Goal: Task Accomplishment & Management: Complete application form

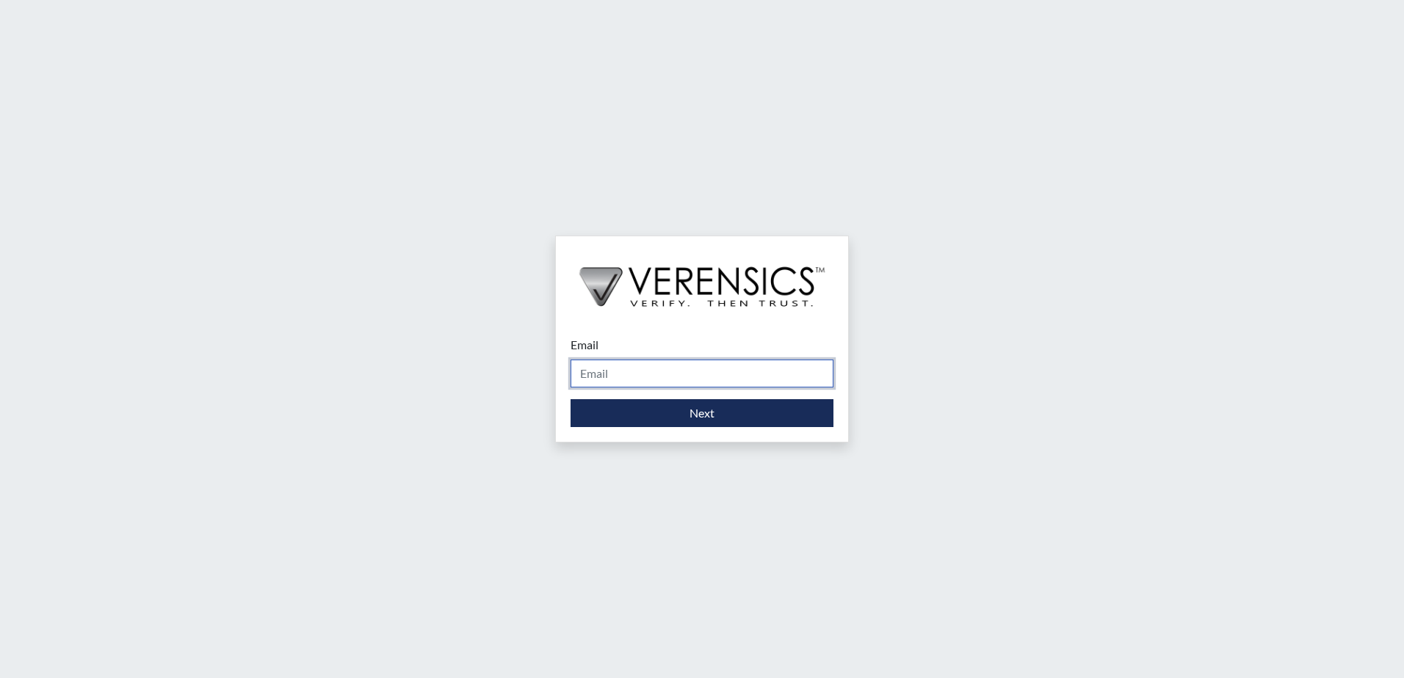
click at [628, 377] on input "Email" at bounding box center [701, 374] width 263 height 28
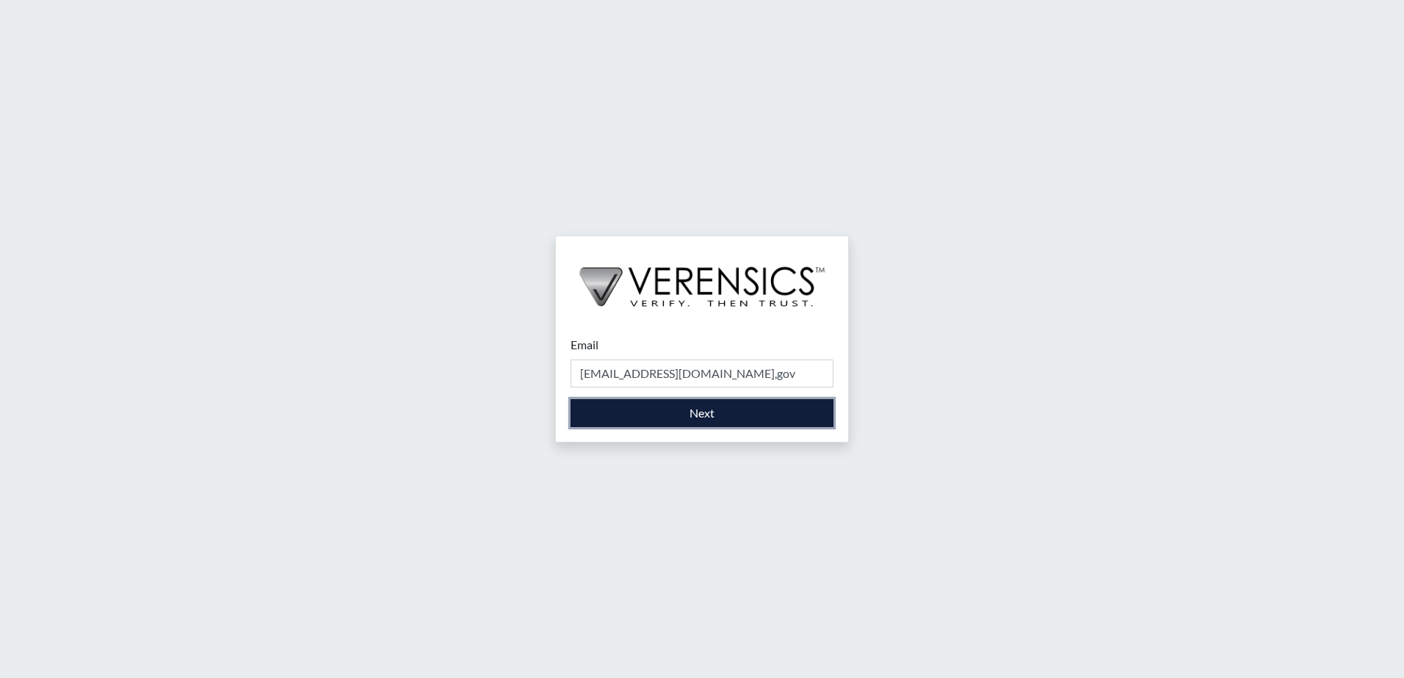
click at [707, 418] on button "Next" at bounding box center [701, 413] width 263 height 28
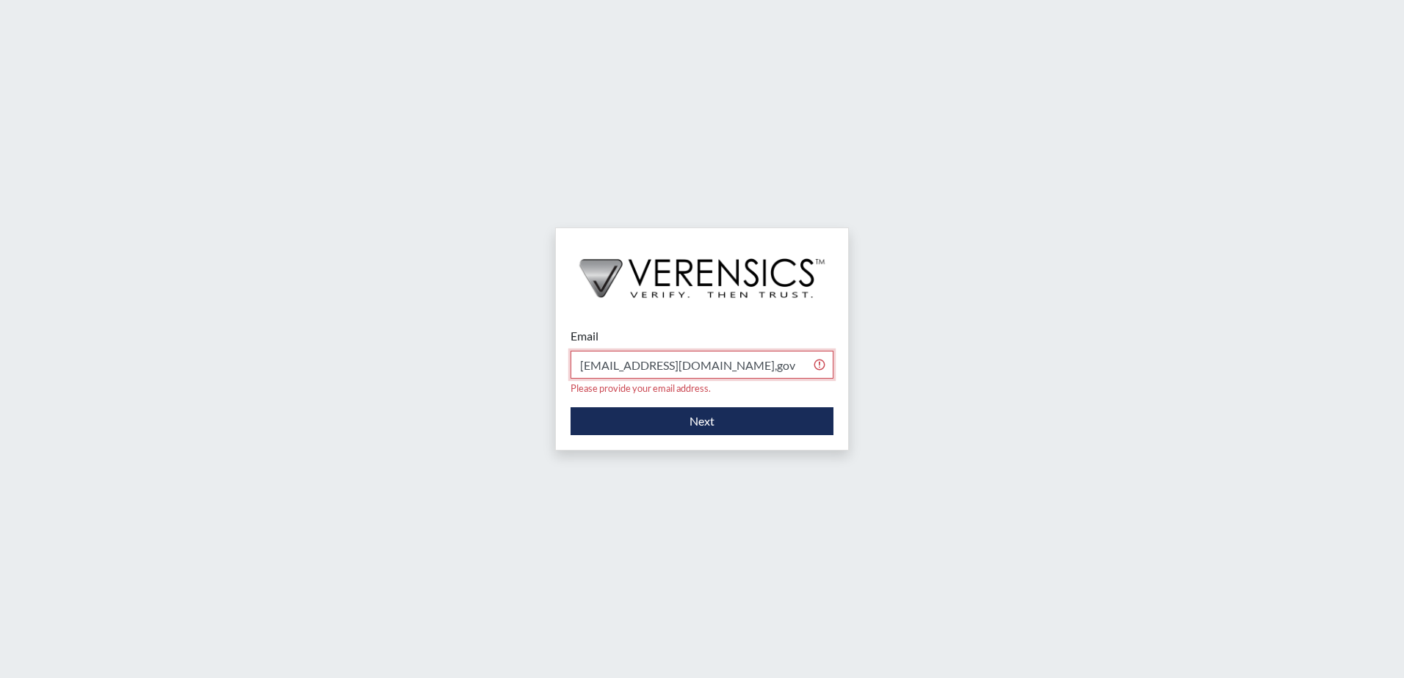
click at [697, 368] on input "mystica.lovato@gdc.ga,gov" at bounding box center [701, 365] width 263 height 28
click at [698, 365] on input "mystica.lovato@gdc.ga,gov" at bounding box center [701, 365] width 263 height 28
type input "[EMAIL_ADDRESS][DOMAIN_NAME]"
click at [722, 414] on button "Next" at bounding box center [701, 421] width 263 height 28
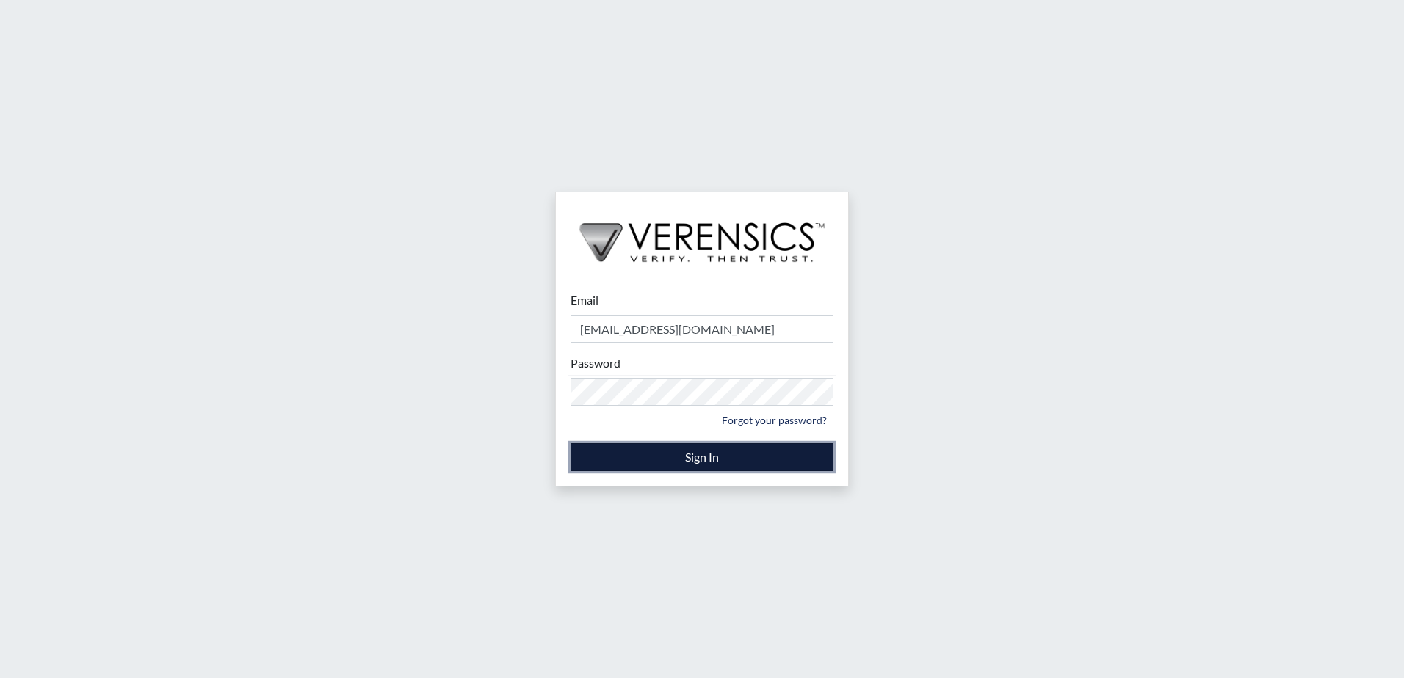
click at [681, 459] on button "Sign In" at bounding box center [701, 457] width 263 height 28
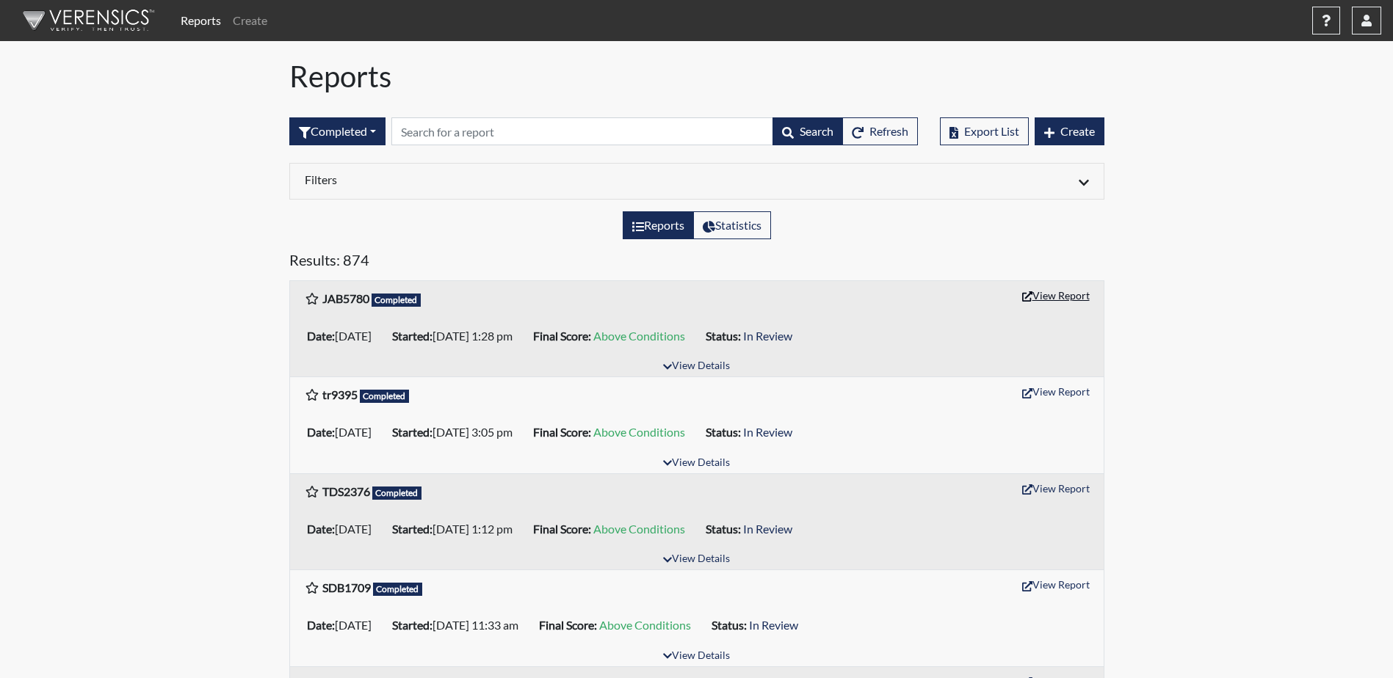
click at [1049, 297] on button "View Report" at bounding box center [1055, 295] width 81 height 23
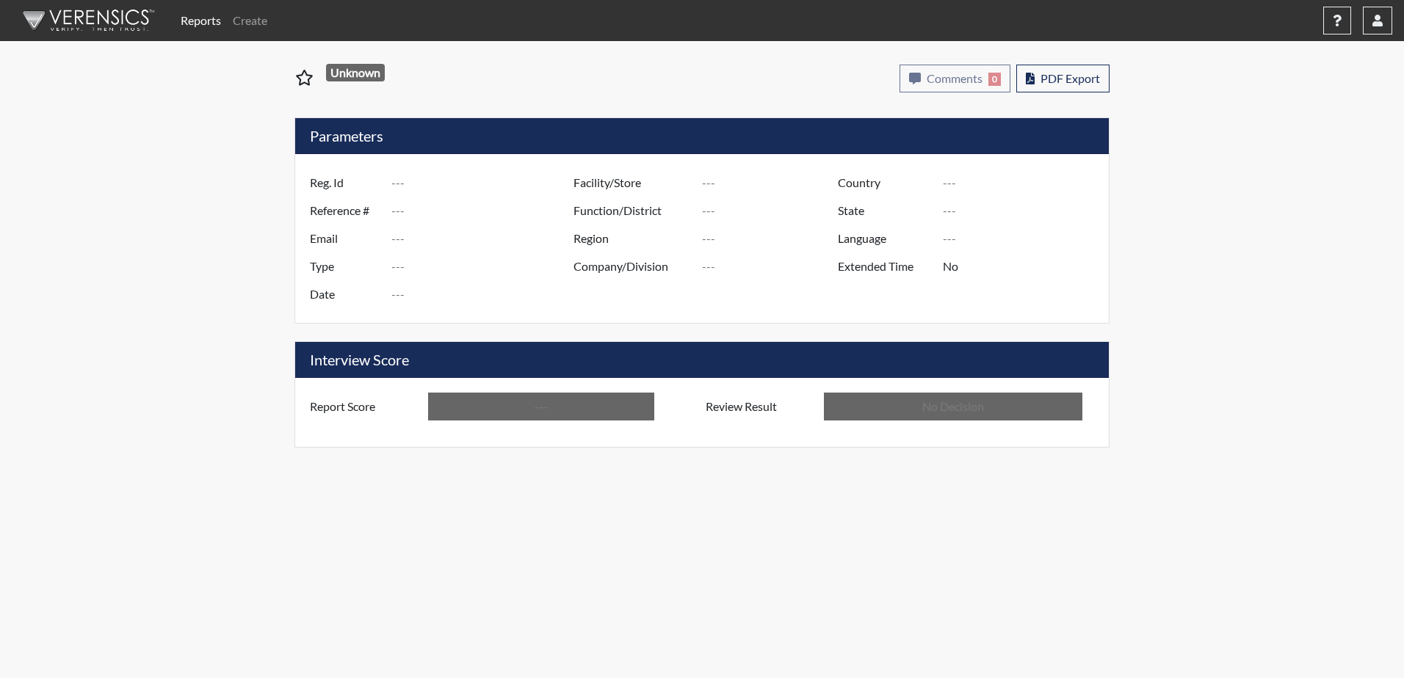
type input "JAB5780"
type input "51206"
type input "---"
type input "Corrections Pre-Employment"
type input "Sep 10, 2025"
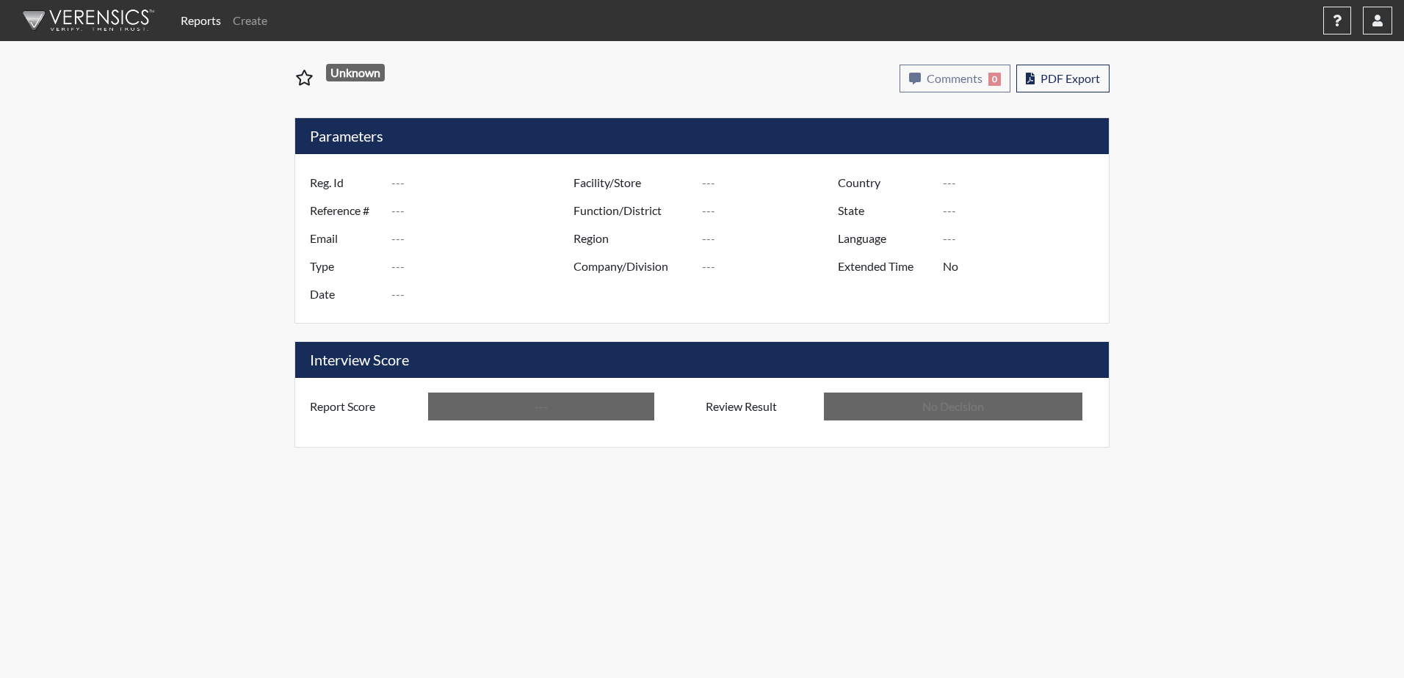
type input "Valdosta SP"
type input "[GEOGRAPHIC_DATA]"
type input "[US_STATE]"
type input "English"
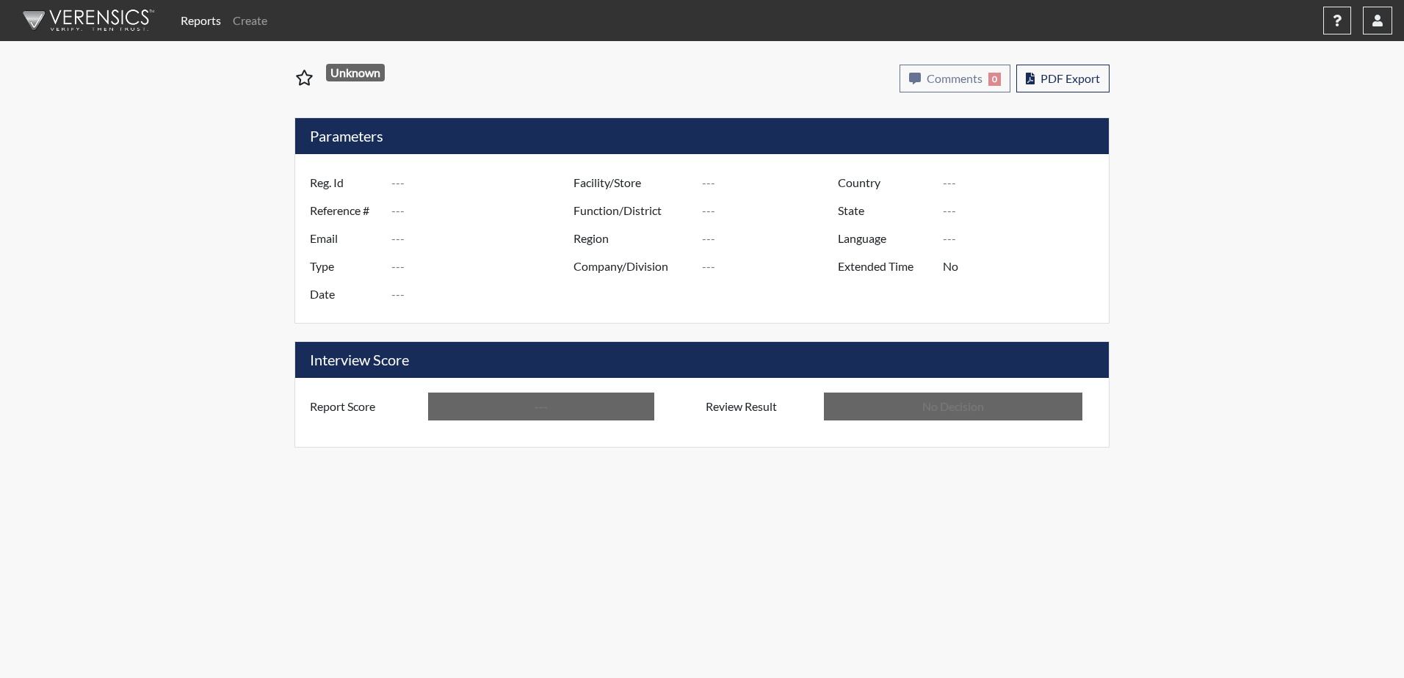
type input "Above Conditions"
type input "In Review"
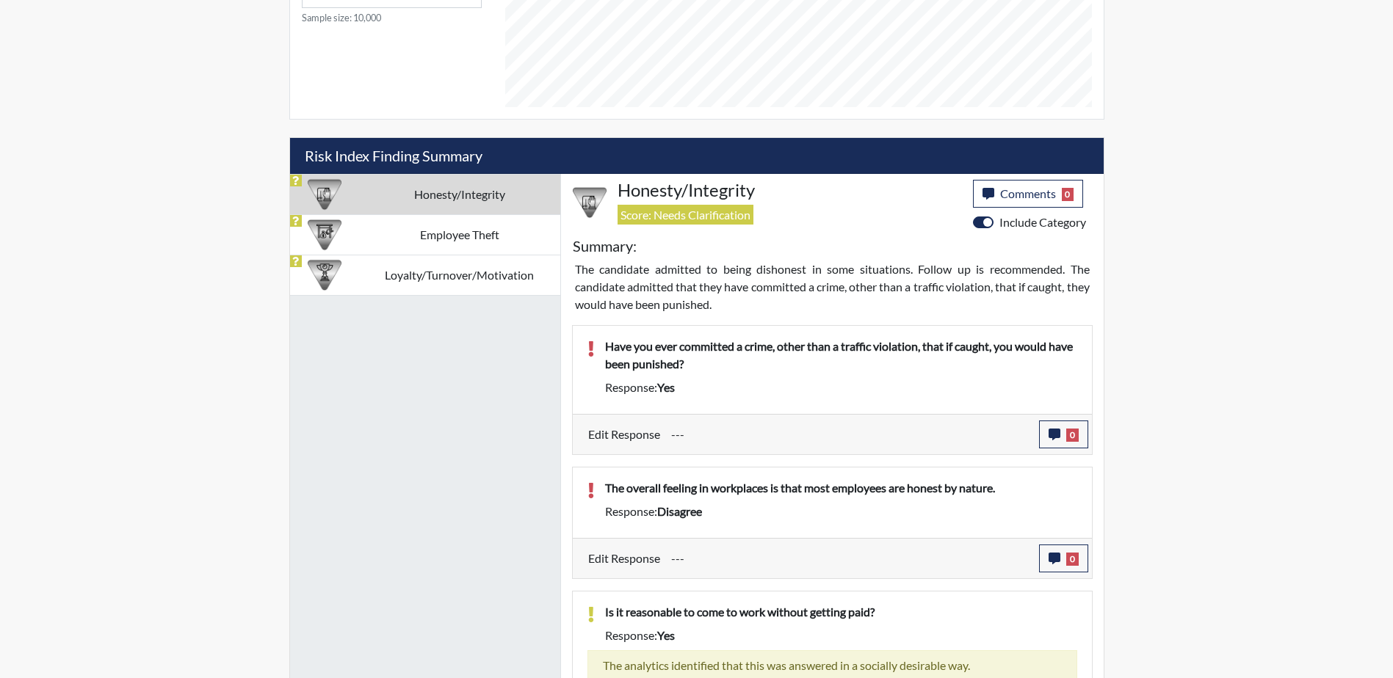
scroll to position [572, 0]
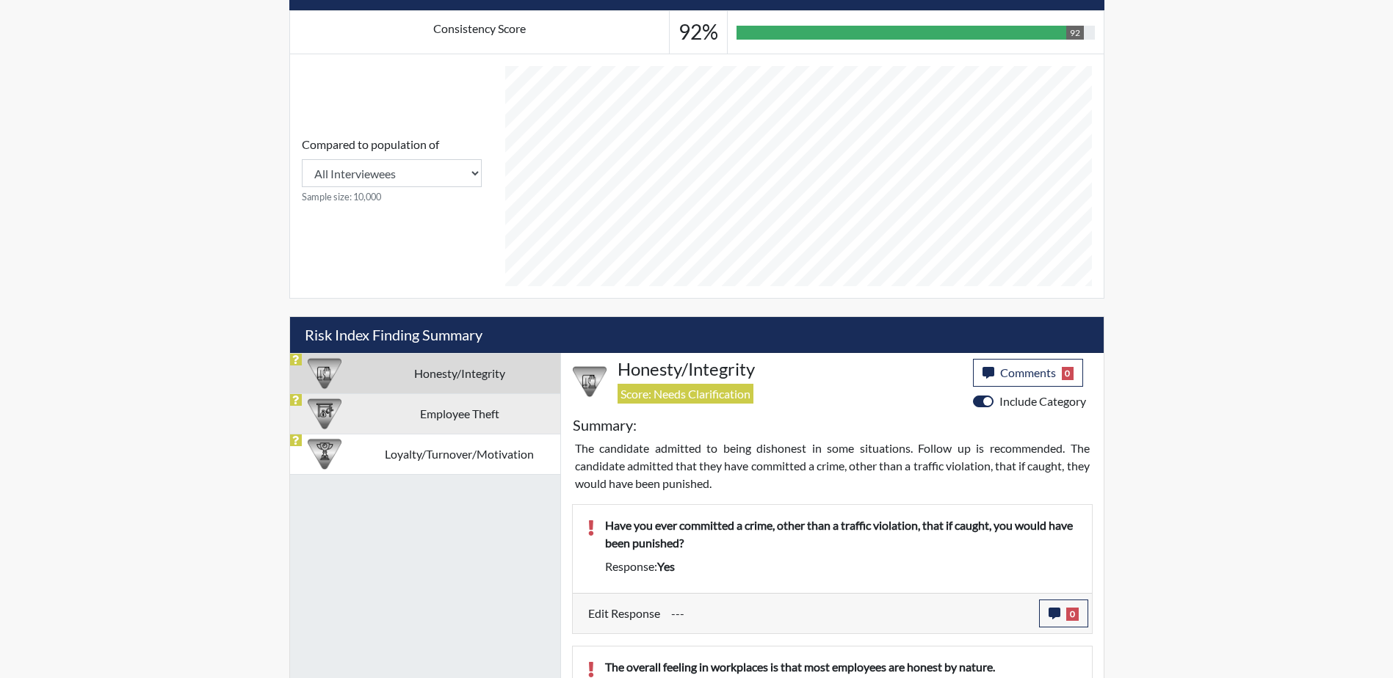
click at [440, 401] on td "Employee Theft" at bounding box center [459, 414] width 201 height 40
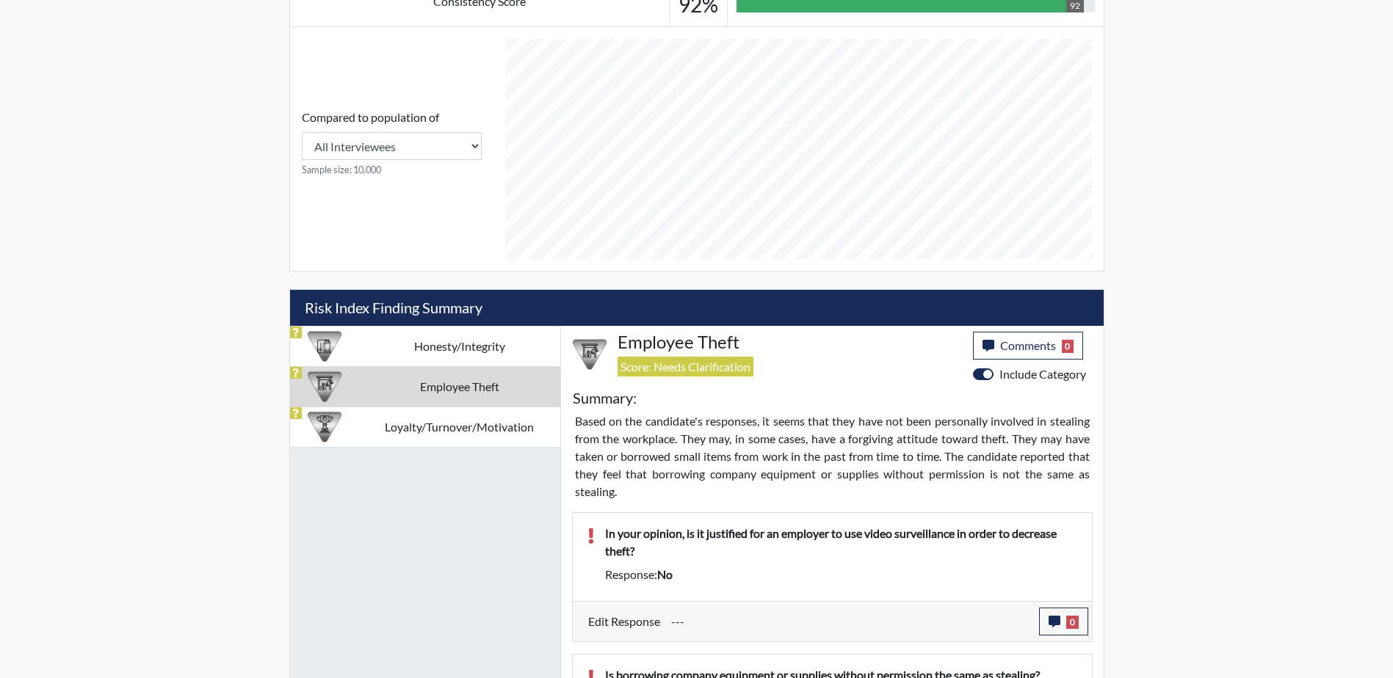
scroll to position [565, 0]
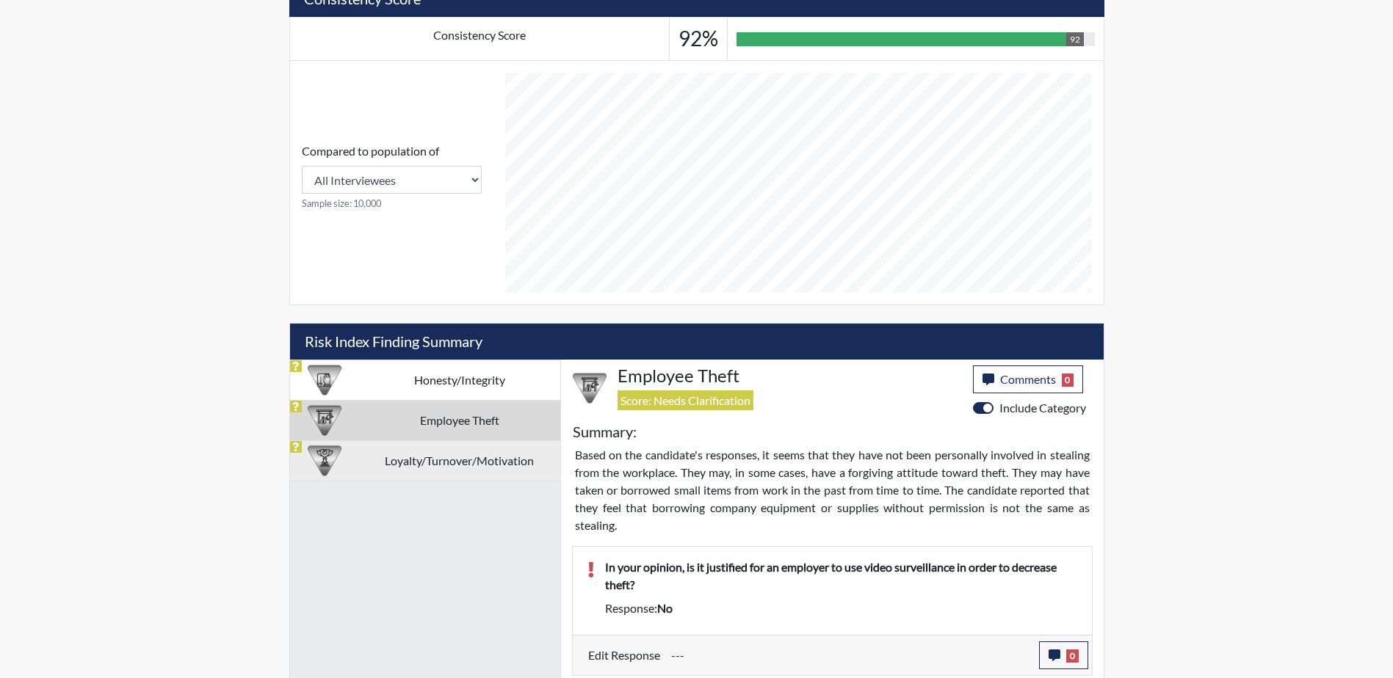
click at [448, 465] on td "Loyalty/Turnover/Motivation" at bounding box center [459, 461] width 201 height 40
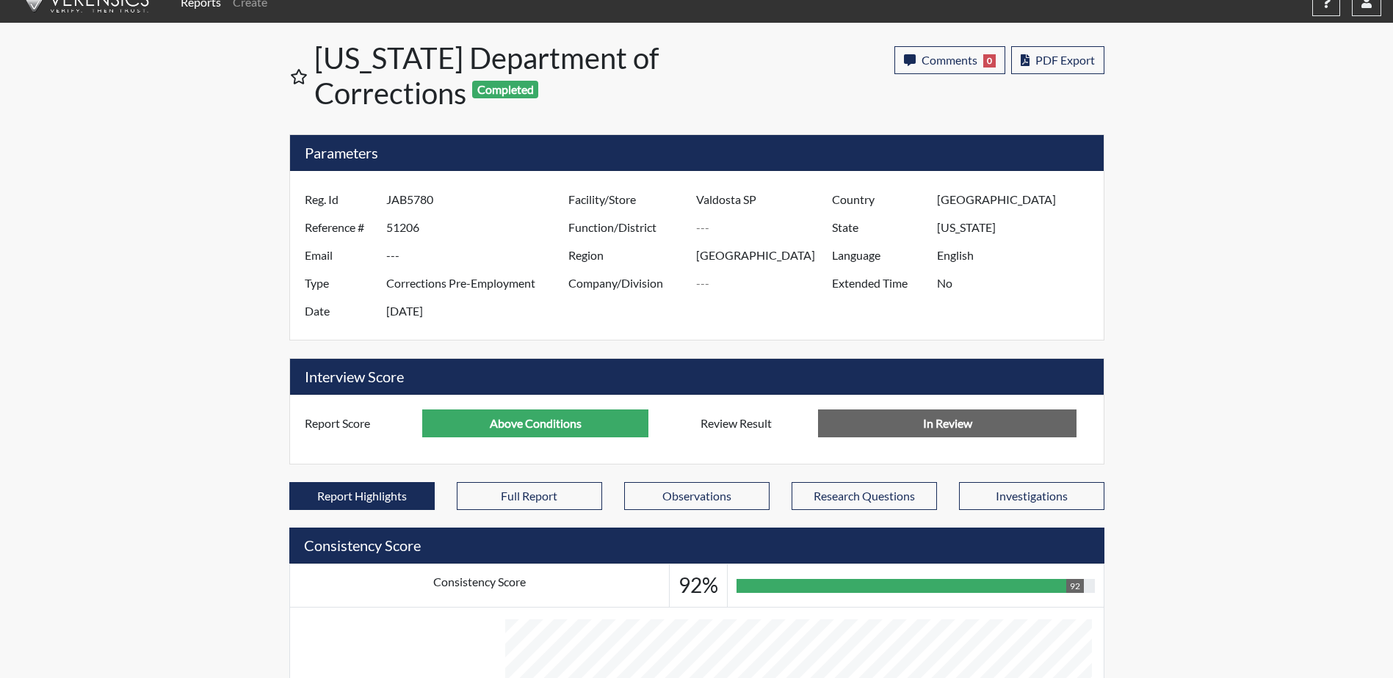
scroll to position [0, 0]
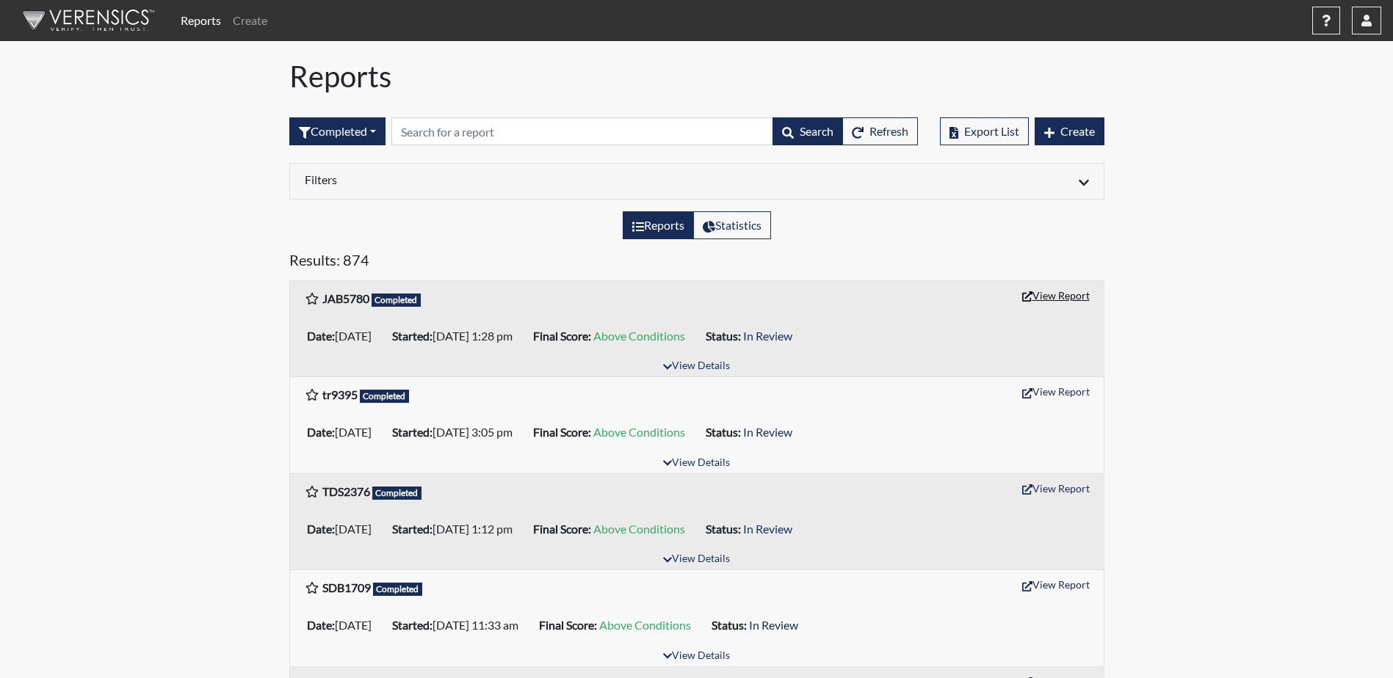
click at [1042, 294] on button "View Report" at bounding box center [1055, 295] width 81 height 23
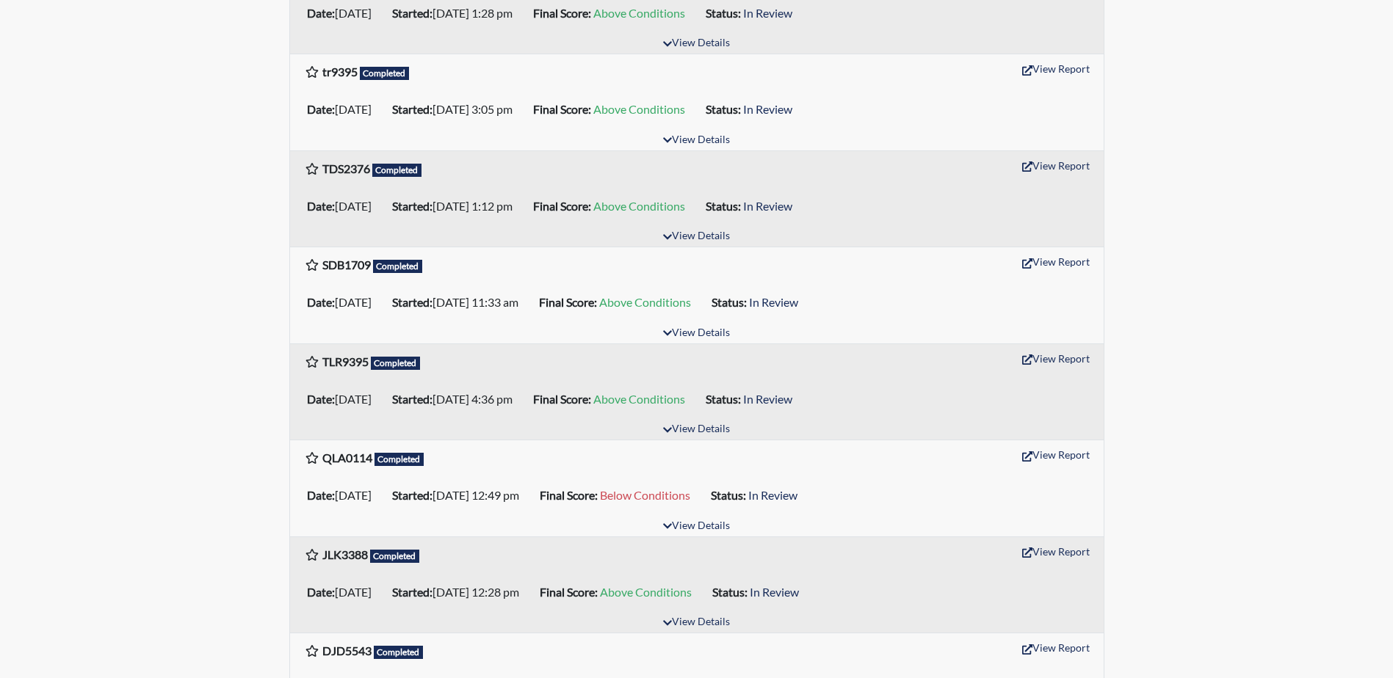
scroll to position [367, 0]
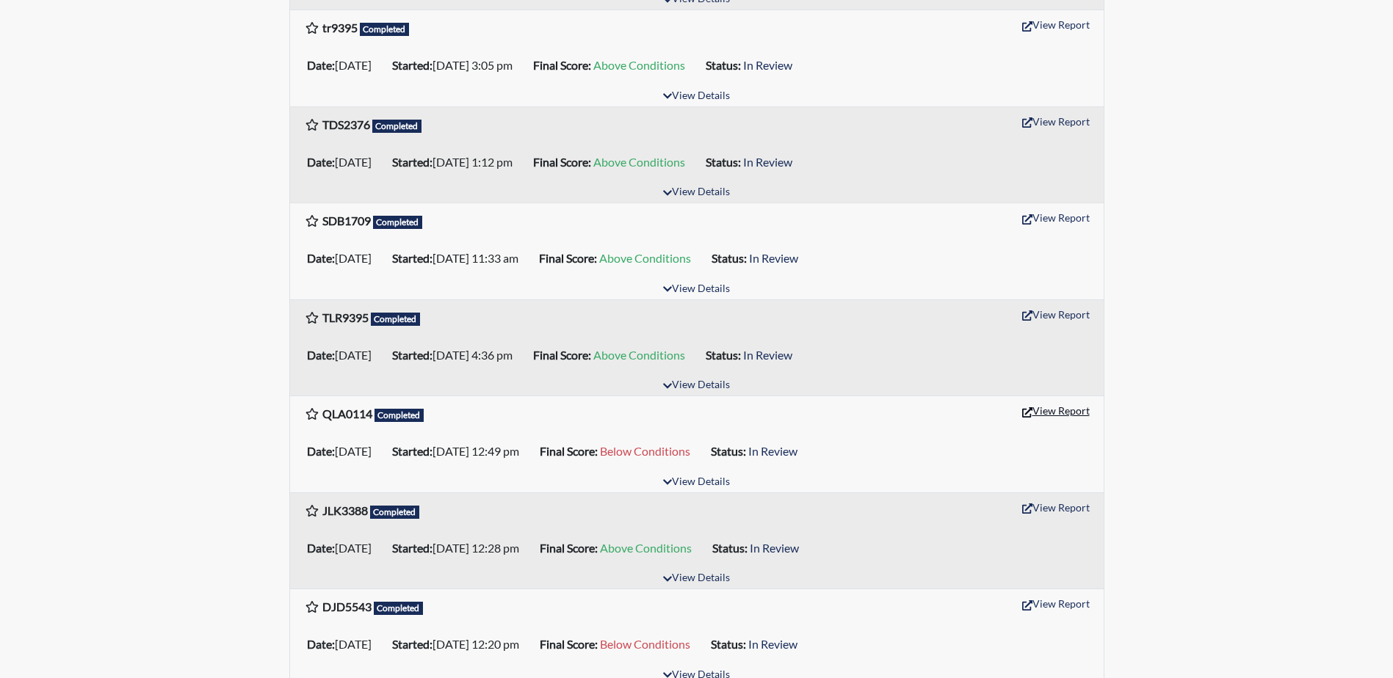
click at [1063, 412] on button "View Report" at bounding box center [1055, 410] width 81 height 23
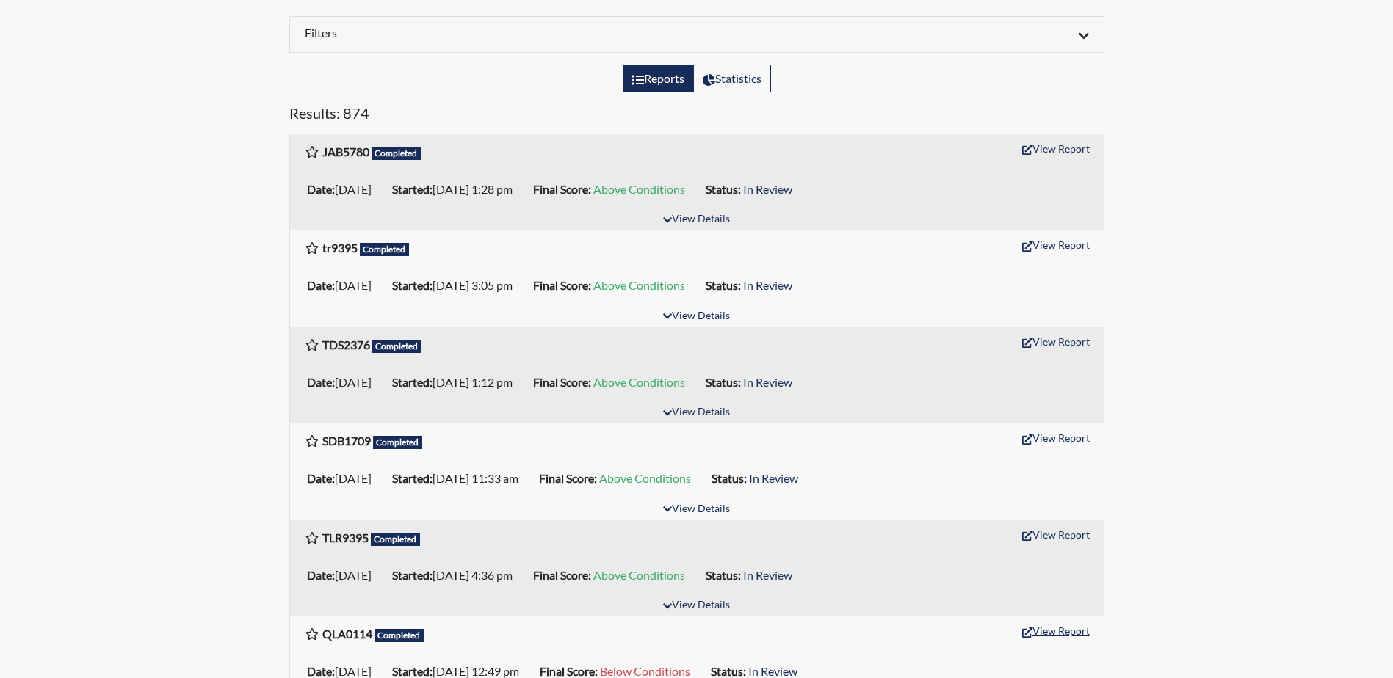
scroll to position [0, 0]
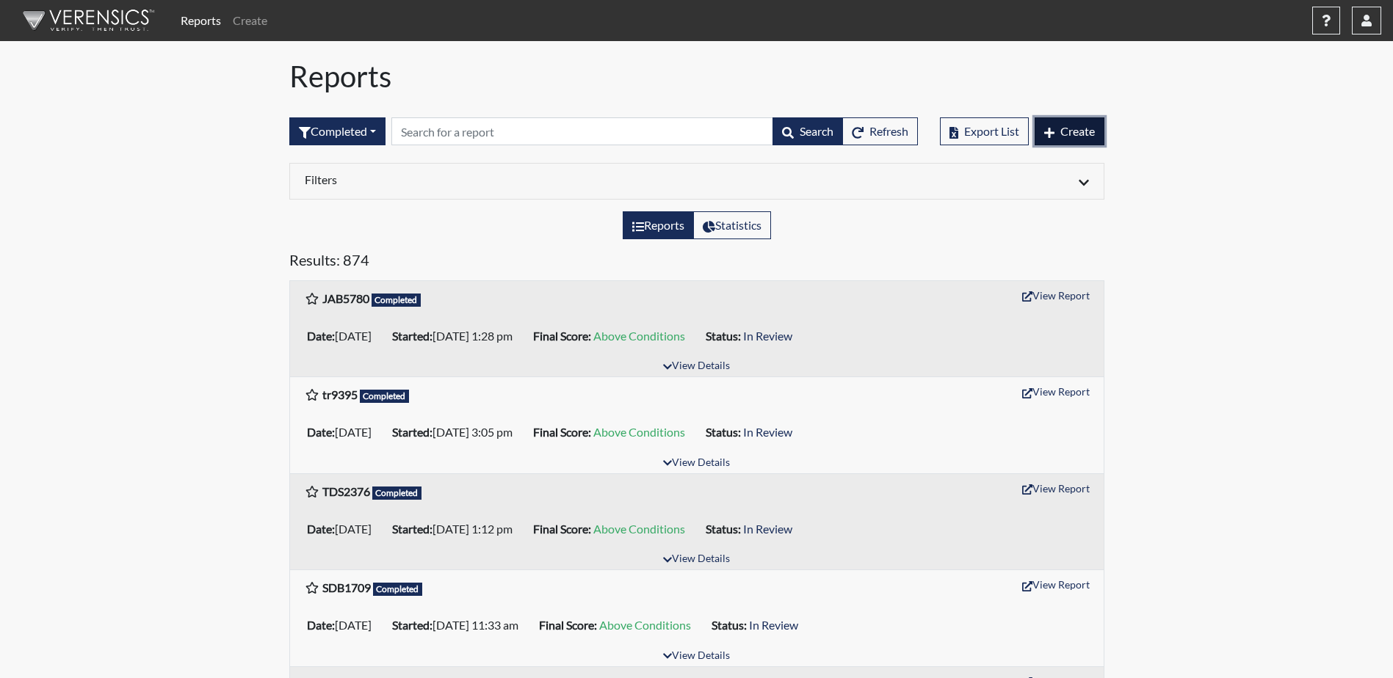
click at [1072, 129] on span "Create" at bounding box center [1077, 131] width 35 height 14
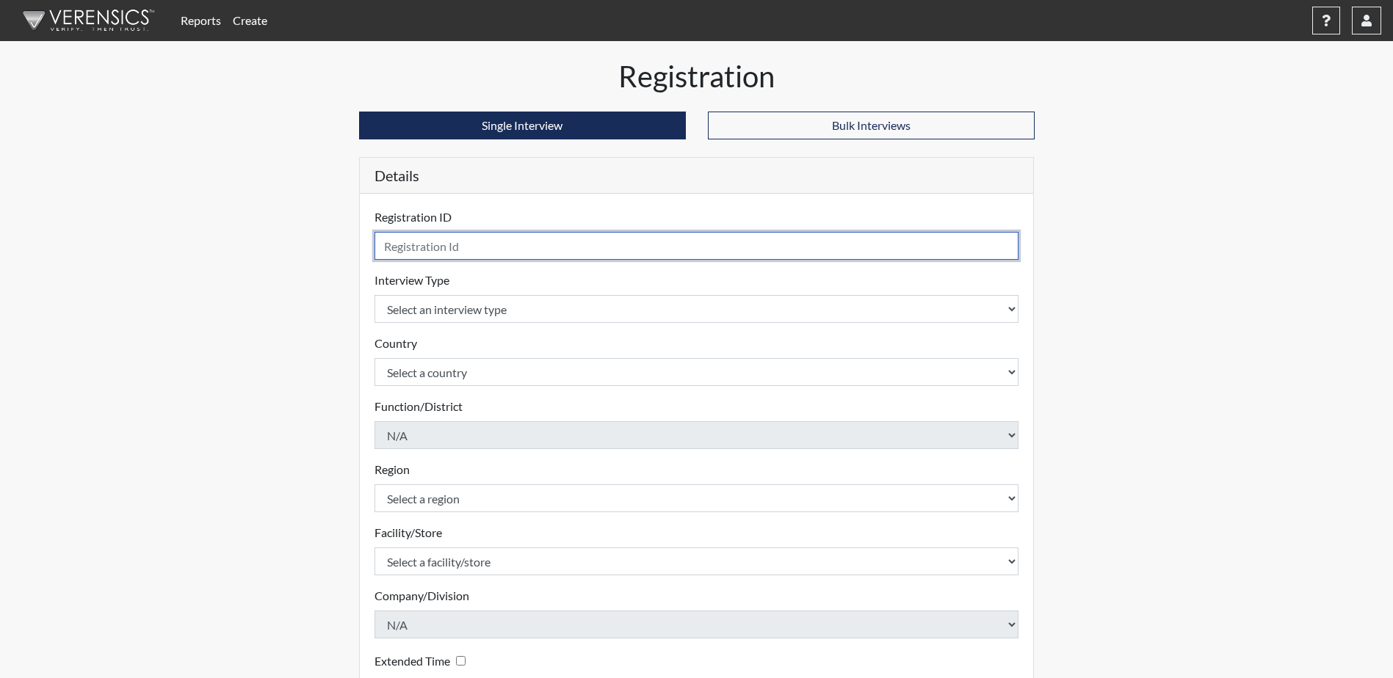
click at [440, 247] on input "text" at bounding box center [696, 246] width 645 height 28
type input "QA0114"
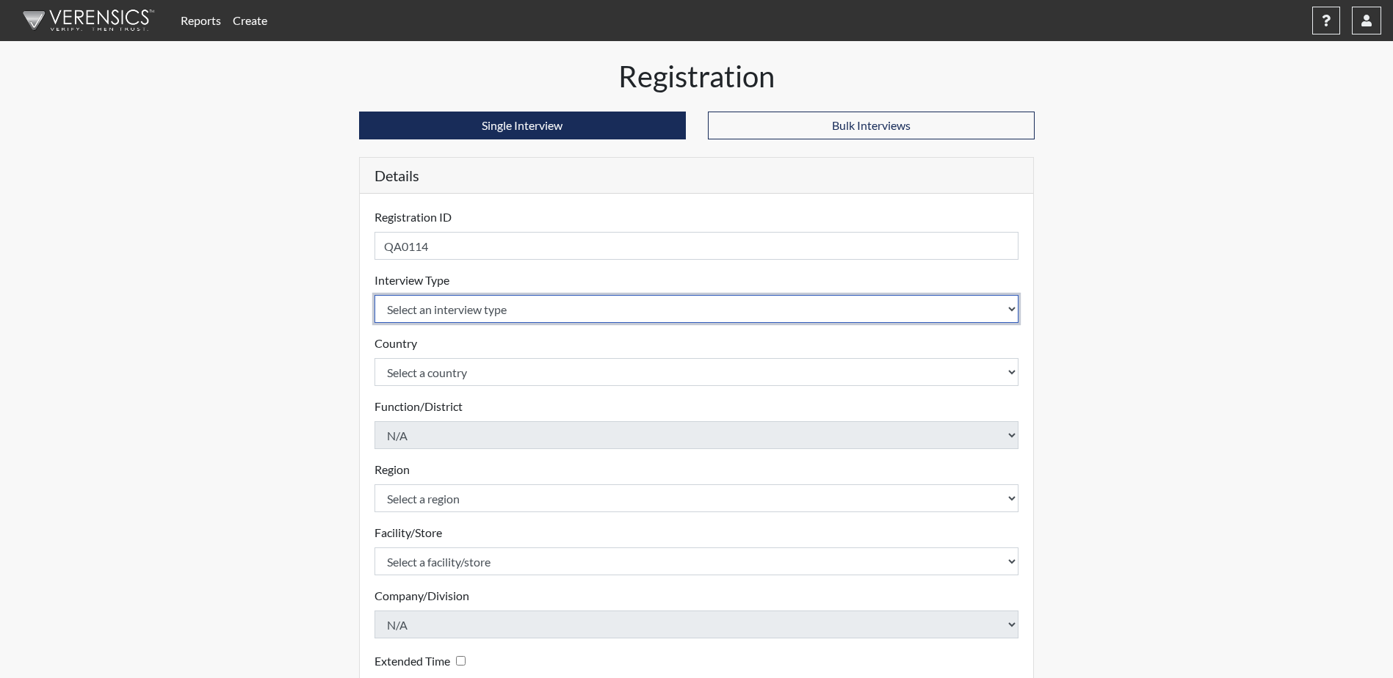
click at [585, 312] on select "Select an interview type Corrections Pre-Employment" at bounding box center [696, 309] width 645 height 28
select select "ff733e93-e1bf-11ea-9c9f-0eff0cf7eb8f"
click at [374, 295] on select "Select an interview type Corrections Pre-Employment" at bounding box center [696, 309] width 645 height 28
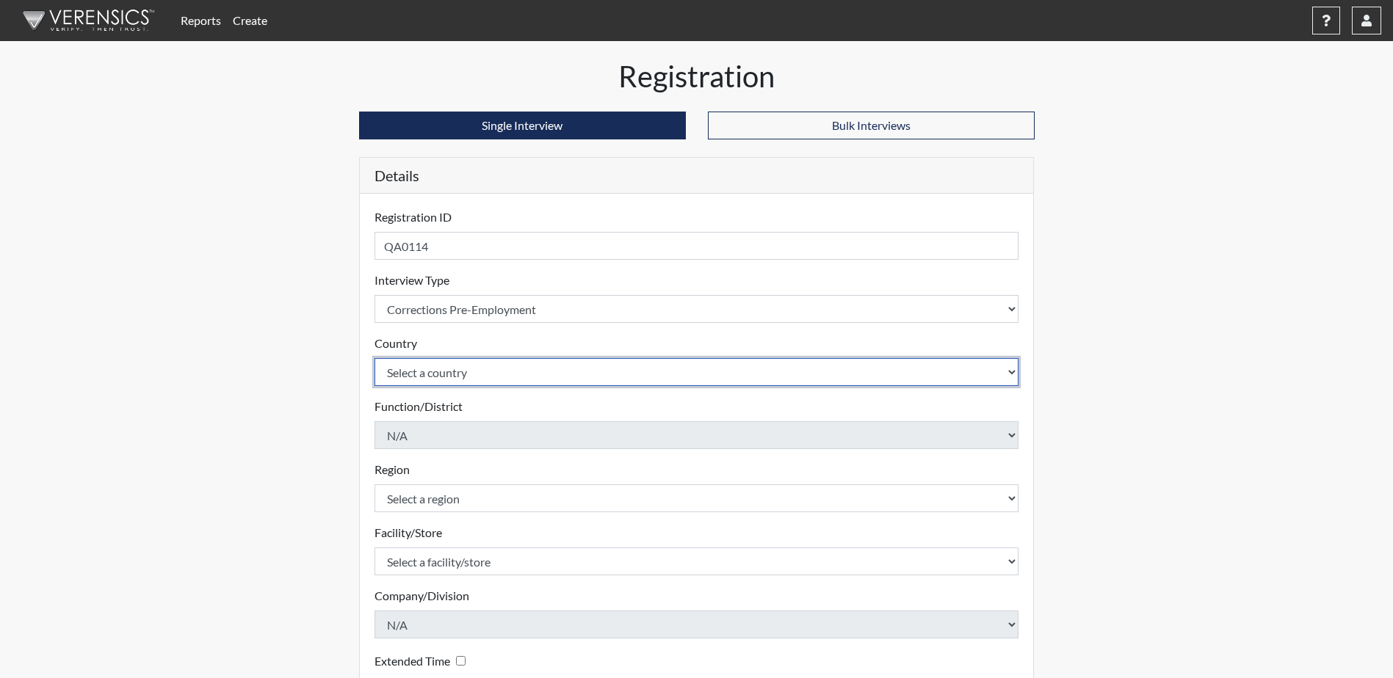
click at [582, 380] on select "Select a country United States Mexico" at bounding box center [696, 372] width 645 height 28
select select "united-states-of-america"
click at [374, 358] on select "Select a country United States Mexico" at bounding box center [696, 372] width 645 height 28
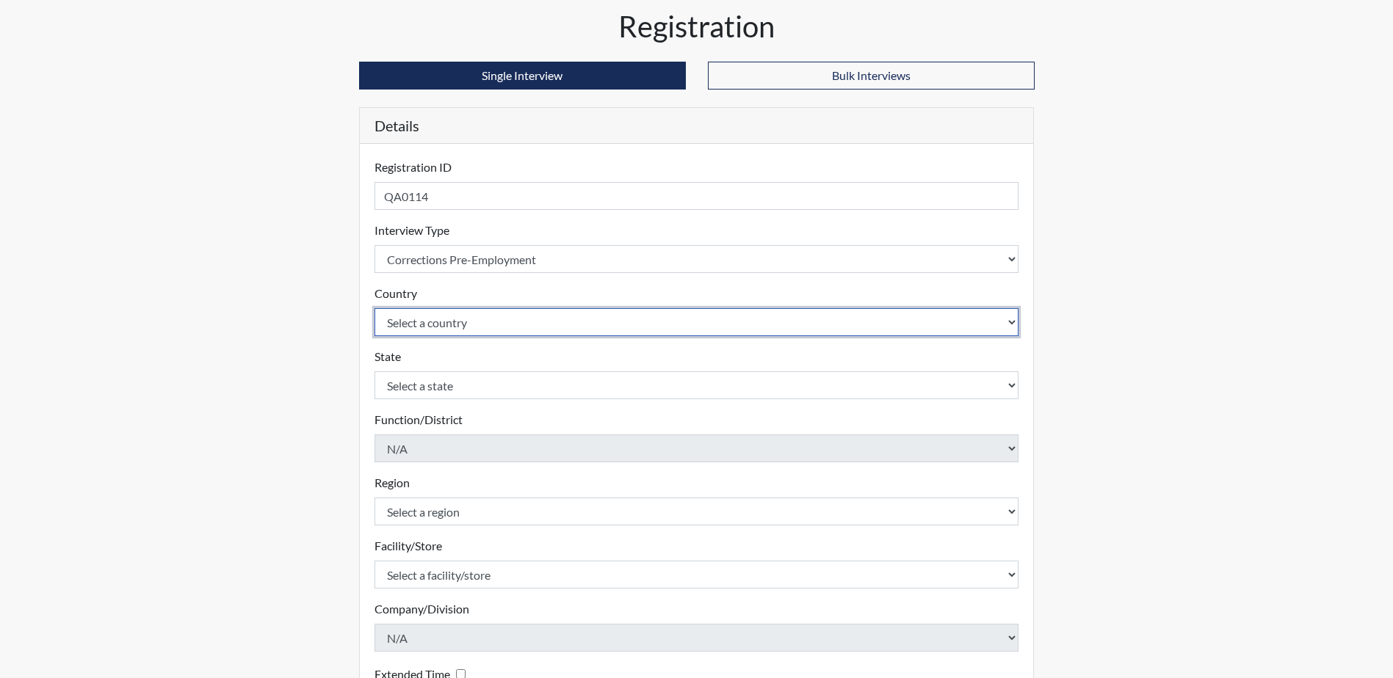
scroll to position [73, 0]
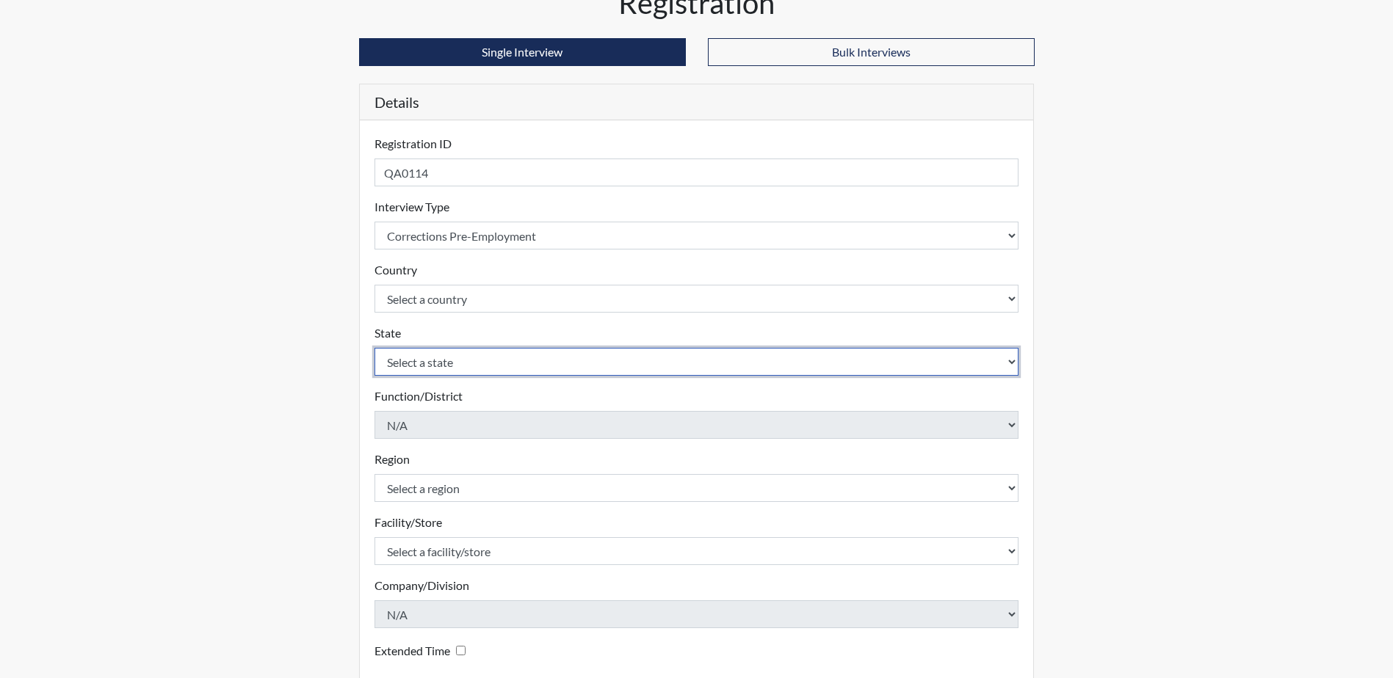
click at [512, 362] on select "Select a state Alabama Alaska Arizona Arkansas California Colorado Connecticut …" at bounding box center [696, 362] width 645 height 28
select select "GA"
click at [374, 348] on select "Select a state Alabama Alaska Arizona Arkansas California Colorado Connecticut …" at bounding box center [696, 362] width 645 height 28
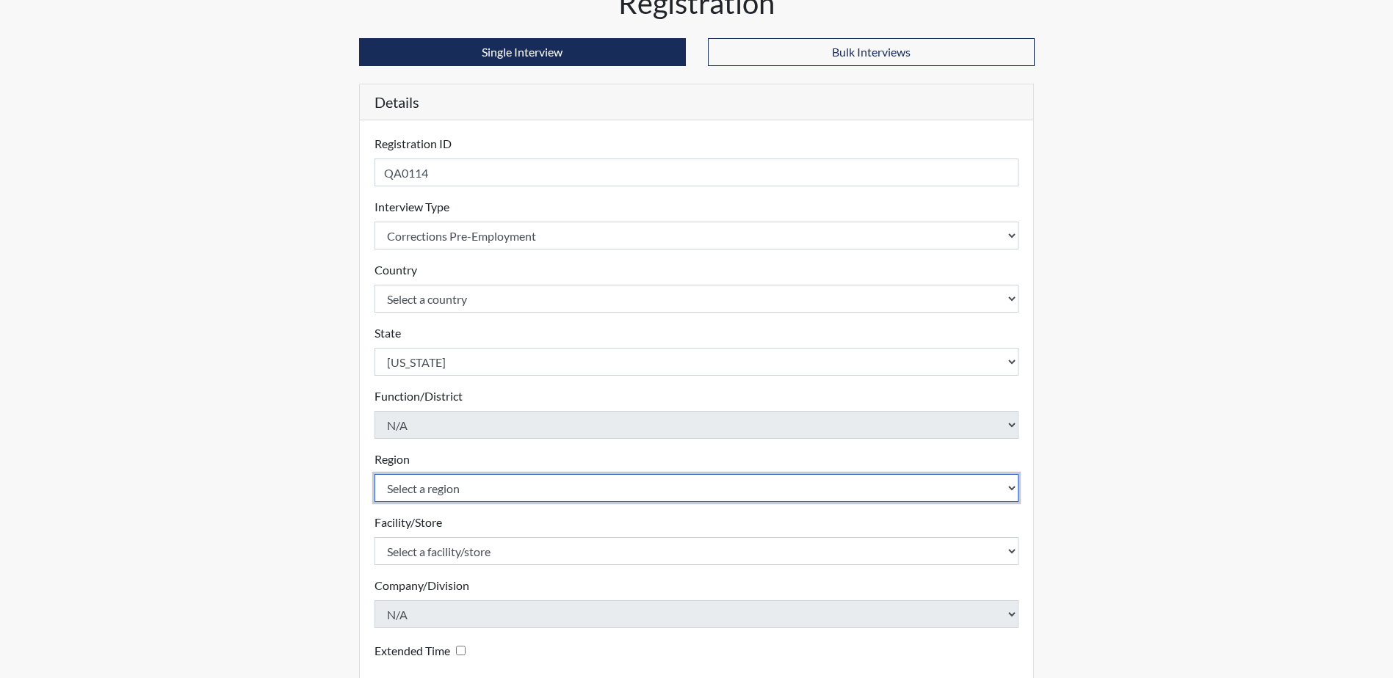
click at [526, 493] on select "Select a region Southwest Region" at bounding box center [696, 488] width 645 height 28
select select "51976826-f18e-4b67-8d3b-b0a0fa2f97ff"
click at [374, 474] on select "Select a region Southwest Region" at bounding box center [696, 488] width 645 height 28
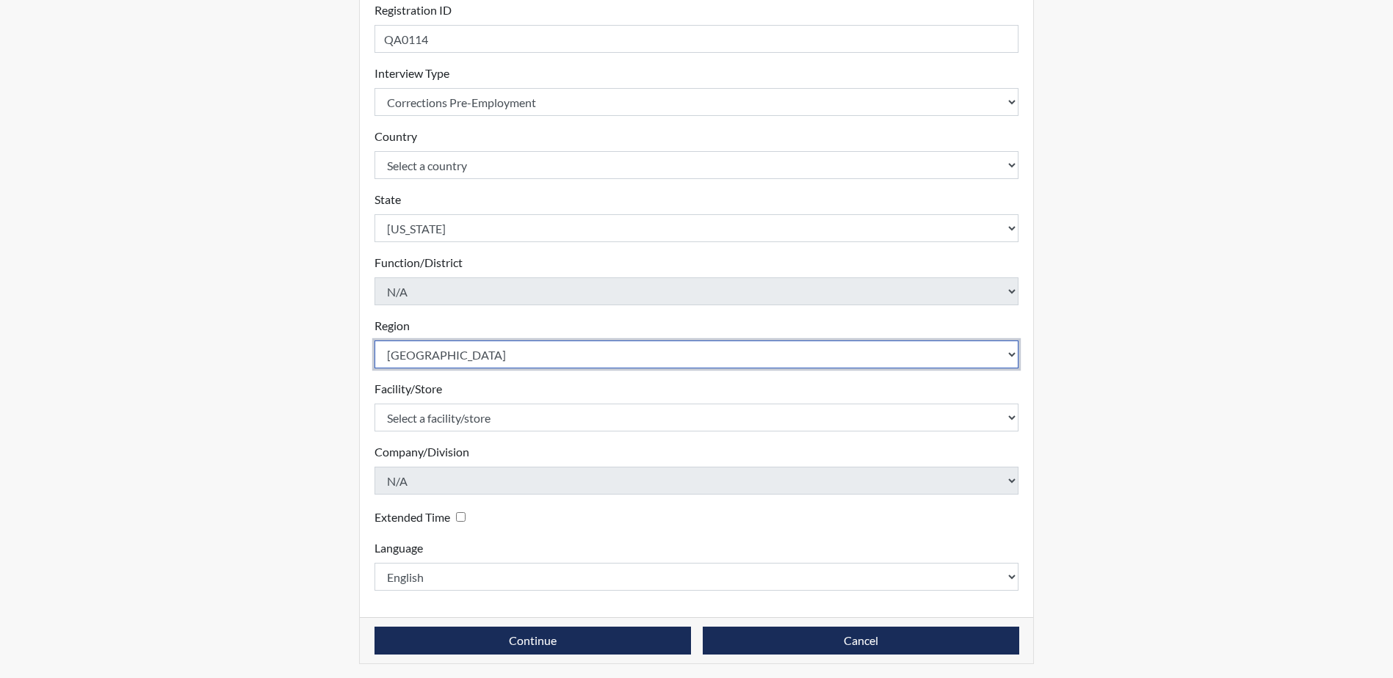
scroll to position [211, 0]
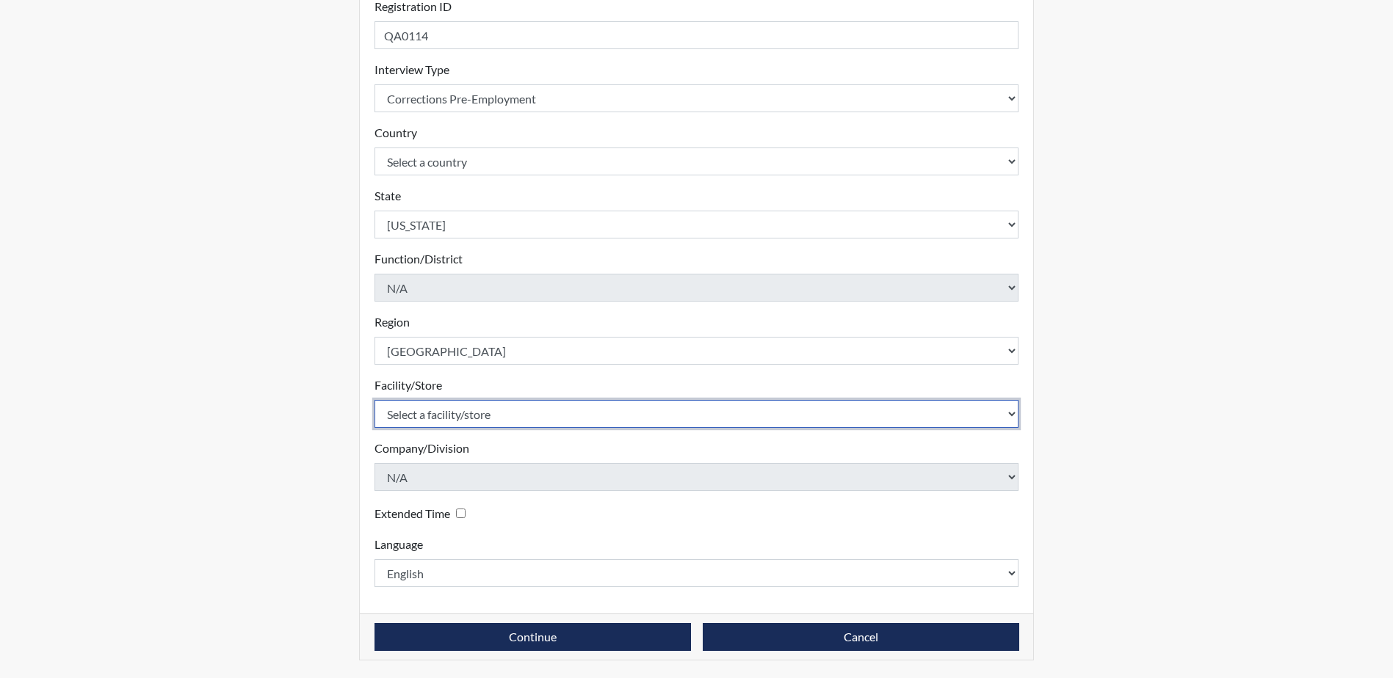
click at [546, 419] on select "Select a facility/store Valdosta SP Valdosta TC" at bounding box center [696, 414] width 645 height 28
select select "96ac6cf4-fbd2-4878-b4f5-77d924e0624a"
click at [374, 400] on select "Select a facility/store Valdosta SP Valdosta TC" at bounding box center [696, 414] width 645 height 28
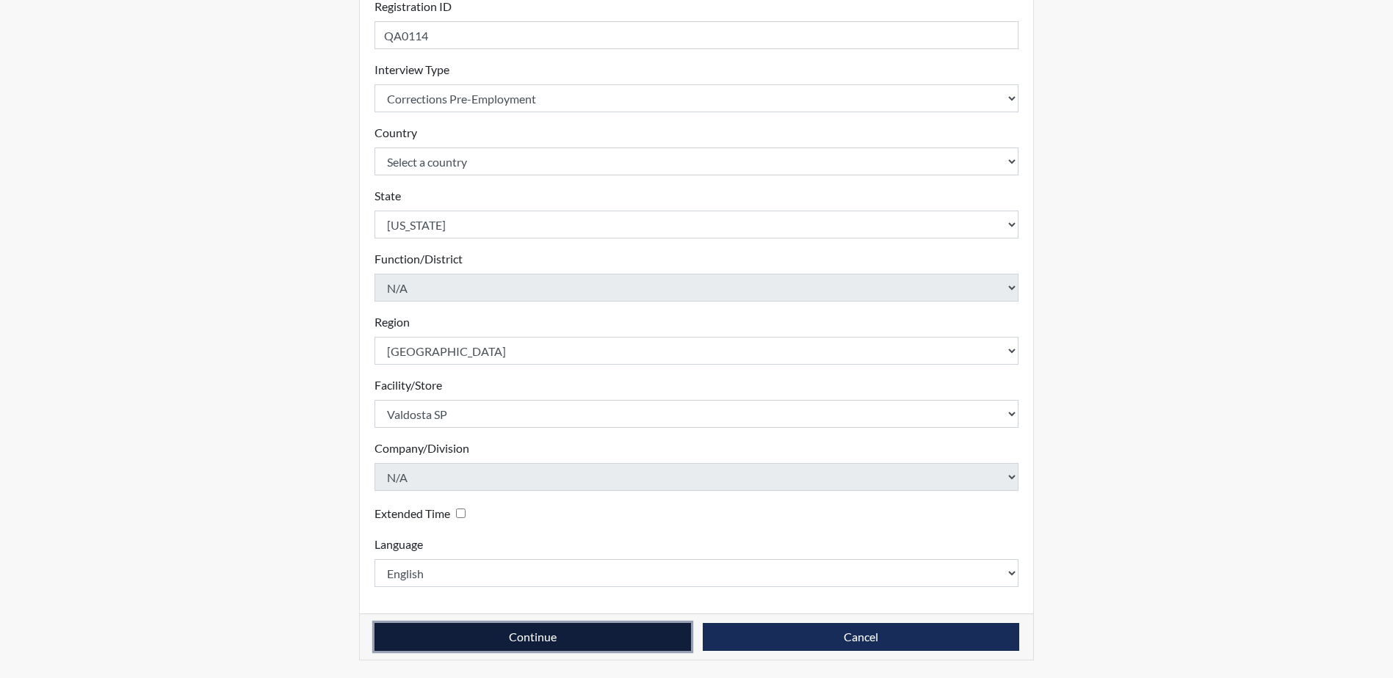
click at [501, 640] on button "Continue" at bounding box center [532, 637] width 316 height 28
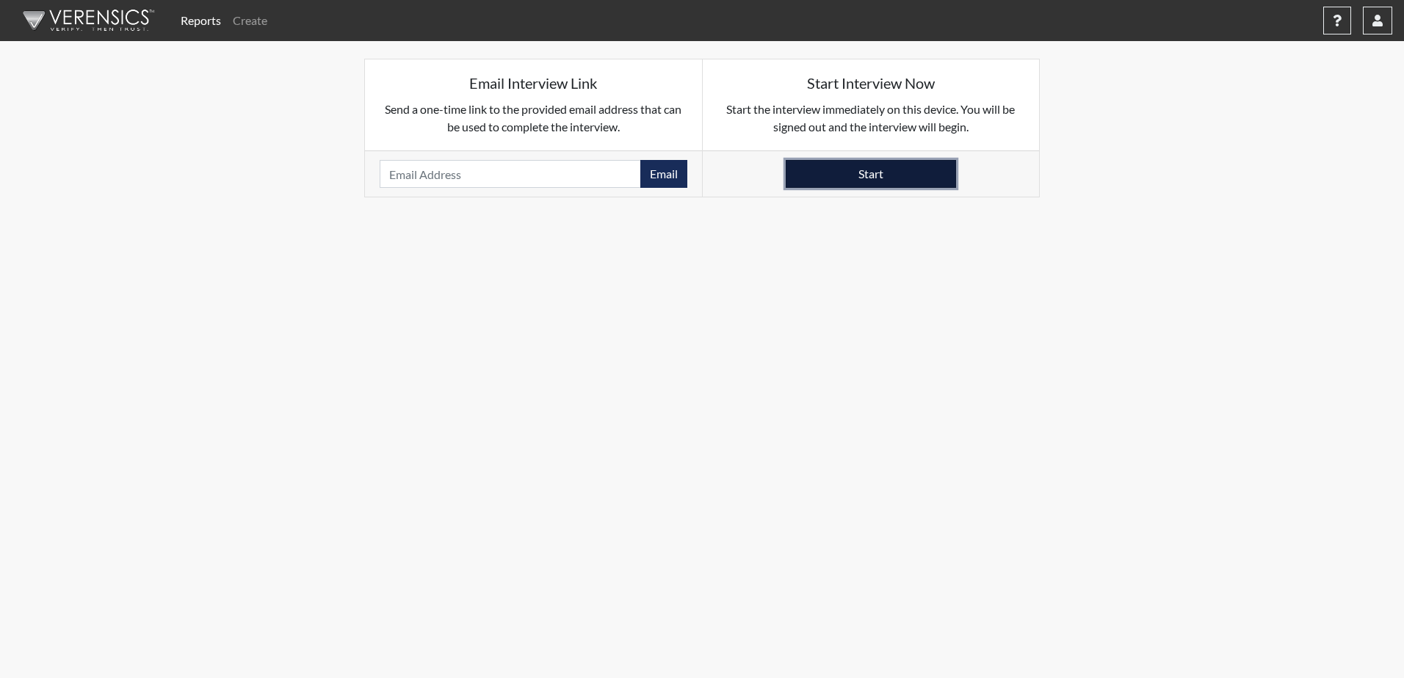
click at [891, 178] on button "Start" at bounding box center [871, 174] width 170 height 28
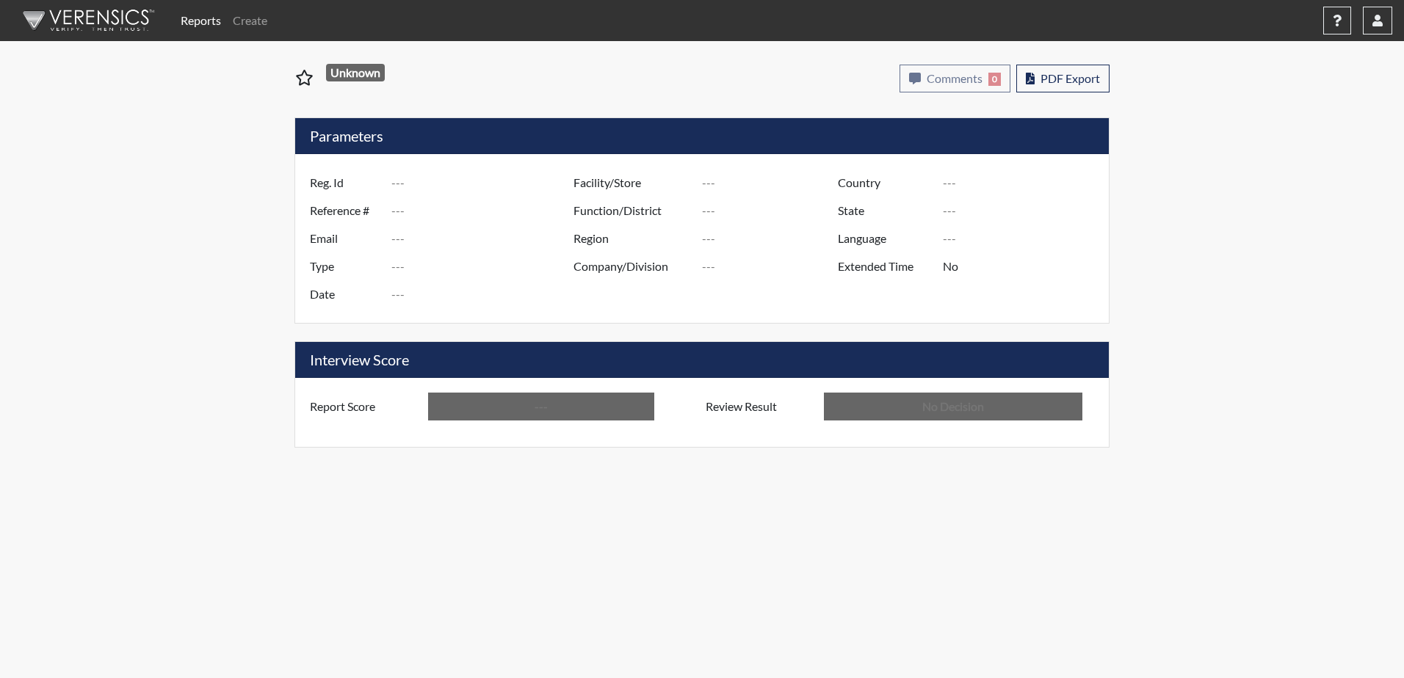
type input "JAB5780"
type input "51206"
type input "---"
type input "Corrections Pre-Employment"
type input "[DATE]"
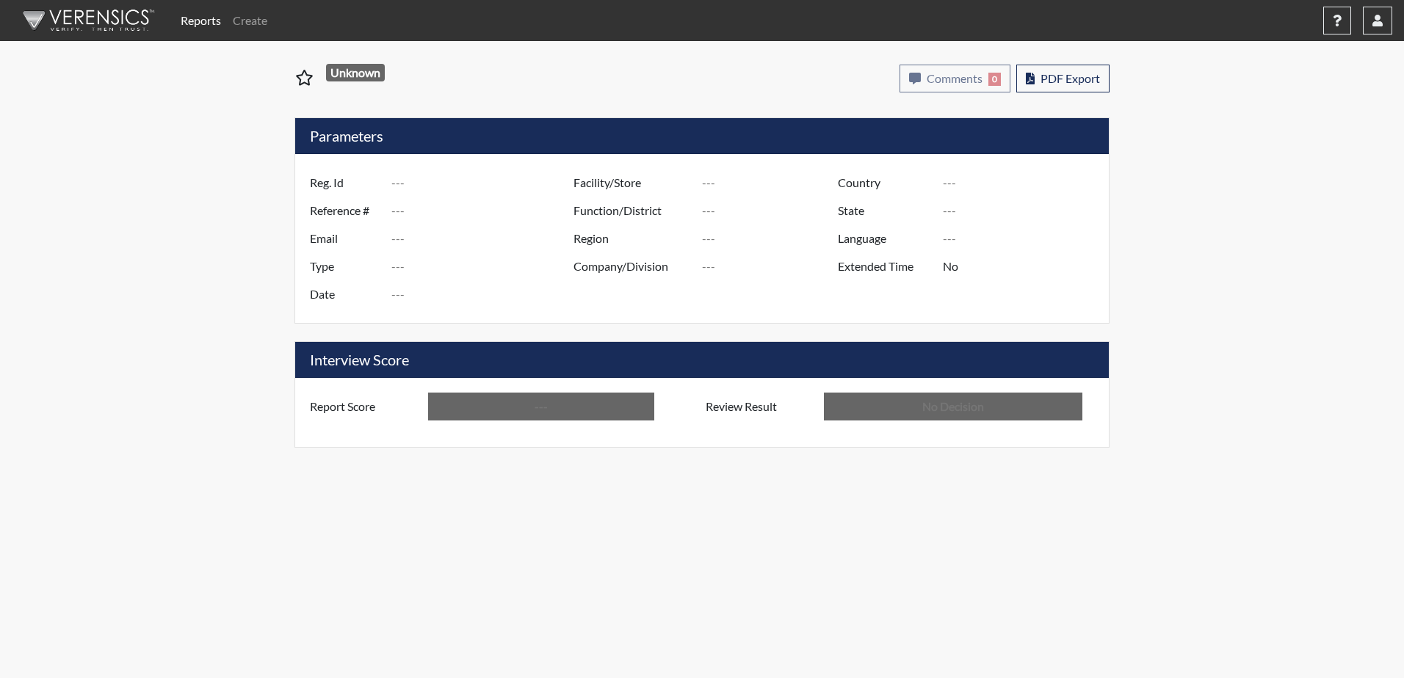
type input "Valdosta SP"
type input "[GEOGRAPHIC_DATA]"
type input "[US_STATE]"
type input "English"
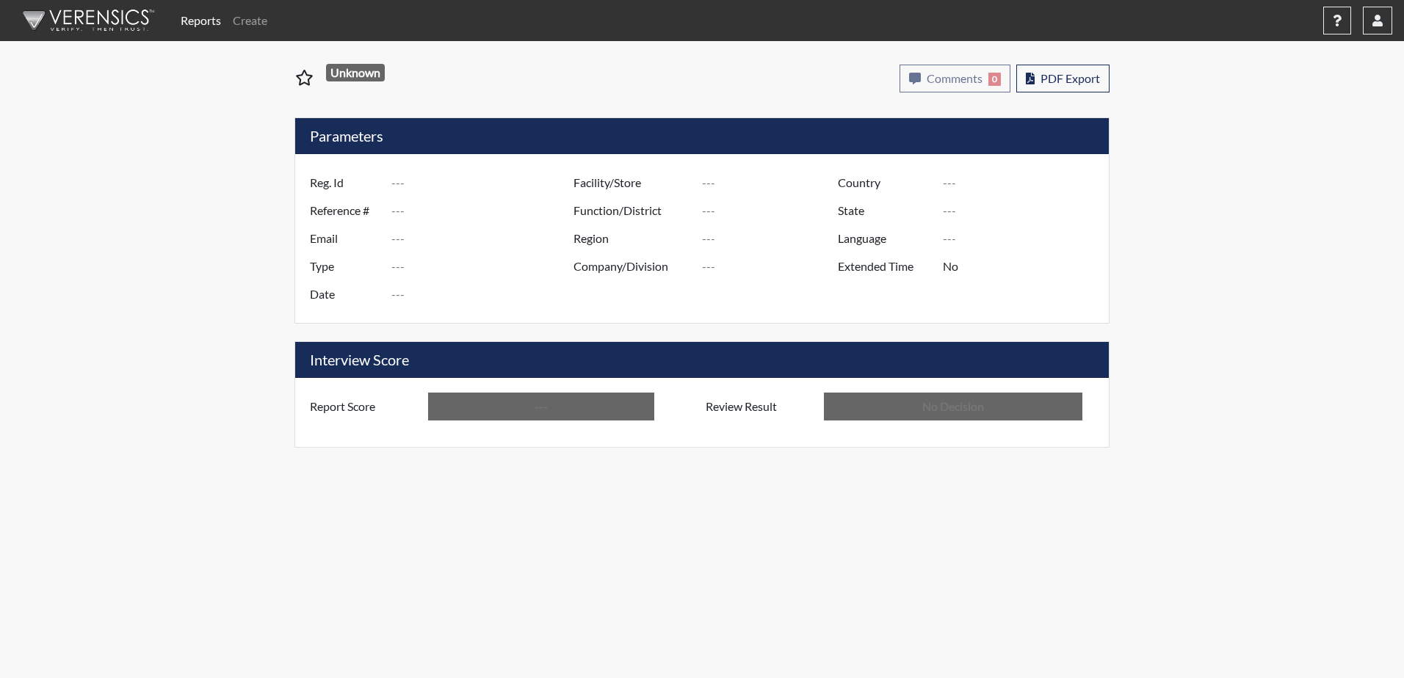
type input "Above Conditions"
type input "In Review"
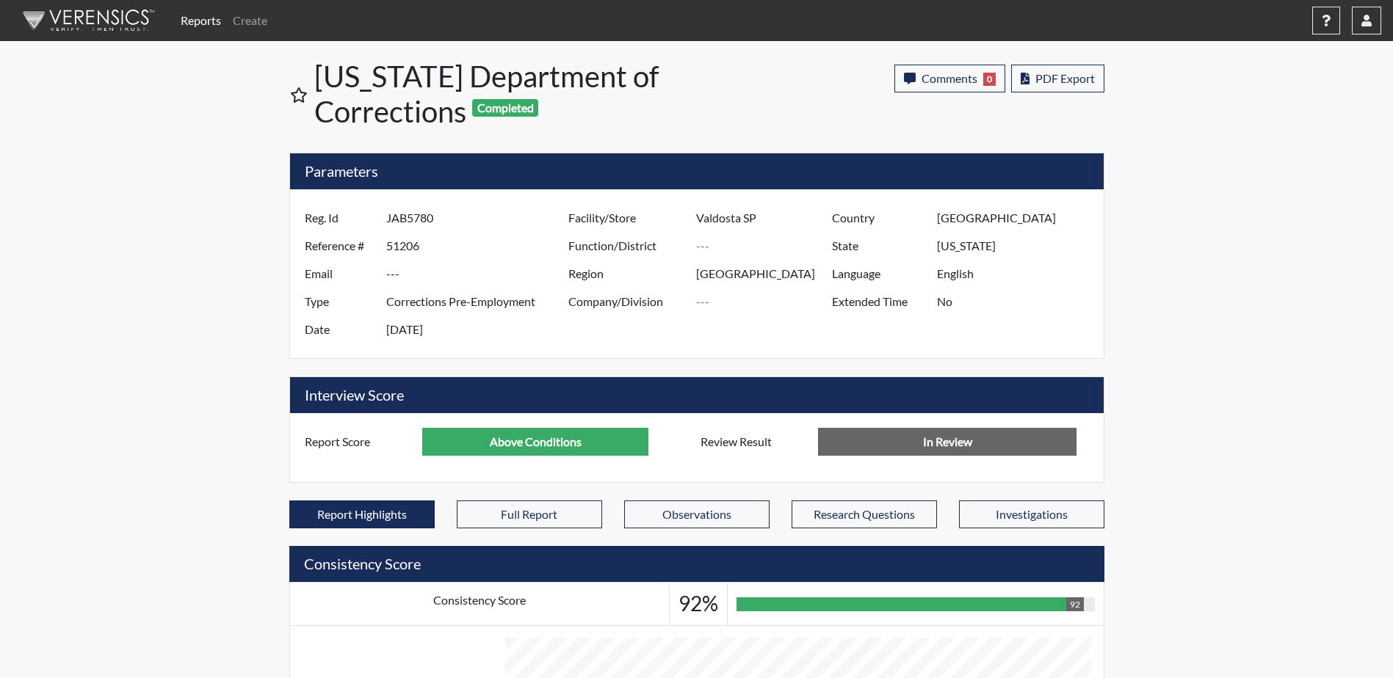
scroll to position [733981, 733615]
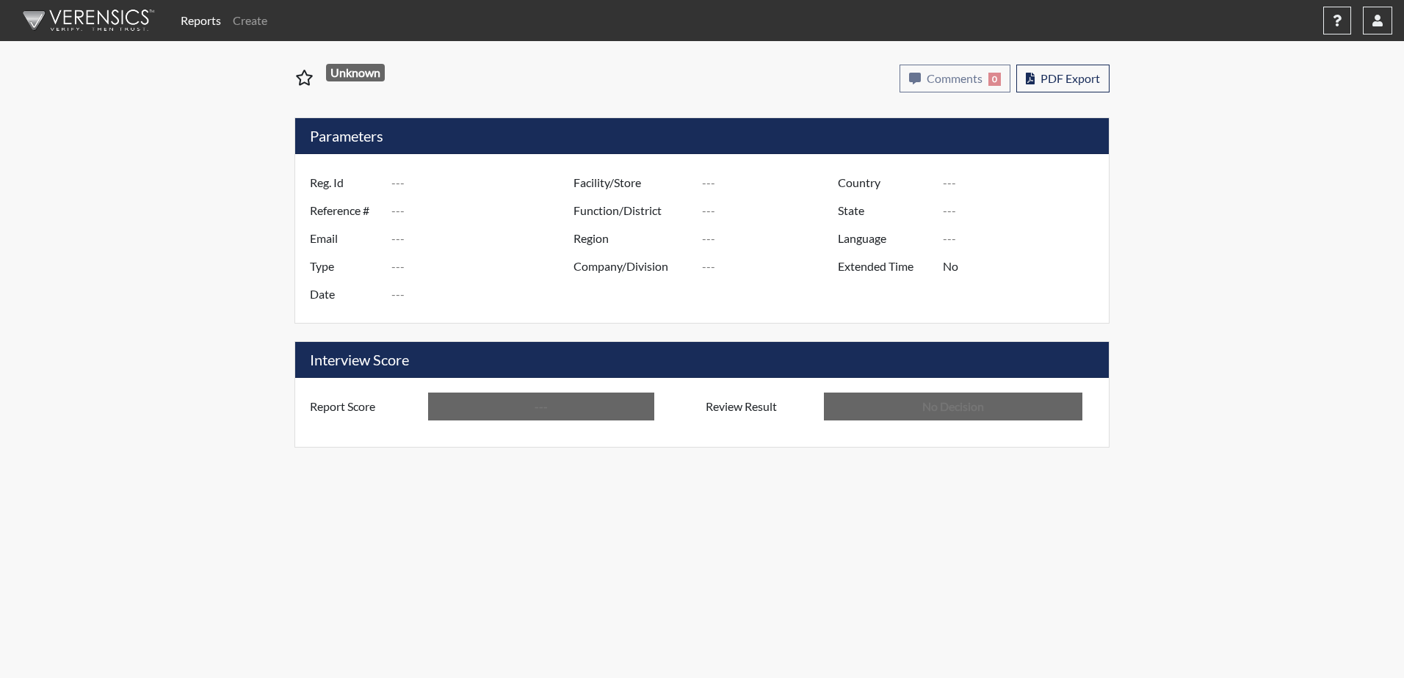
type input "QLA0114"
type input "50925"
type input "---"
type input "Corrections Pre-Employment"
type input "[DATE]"
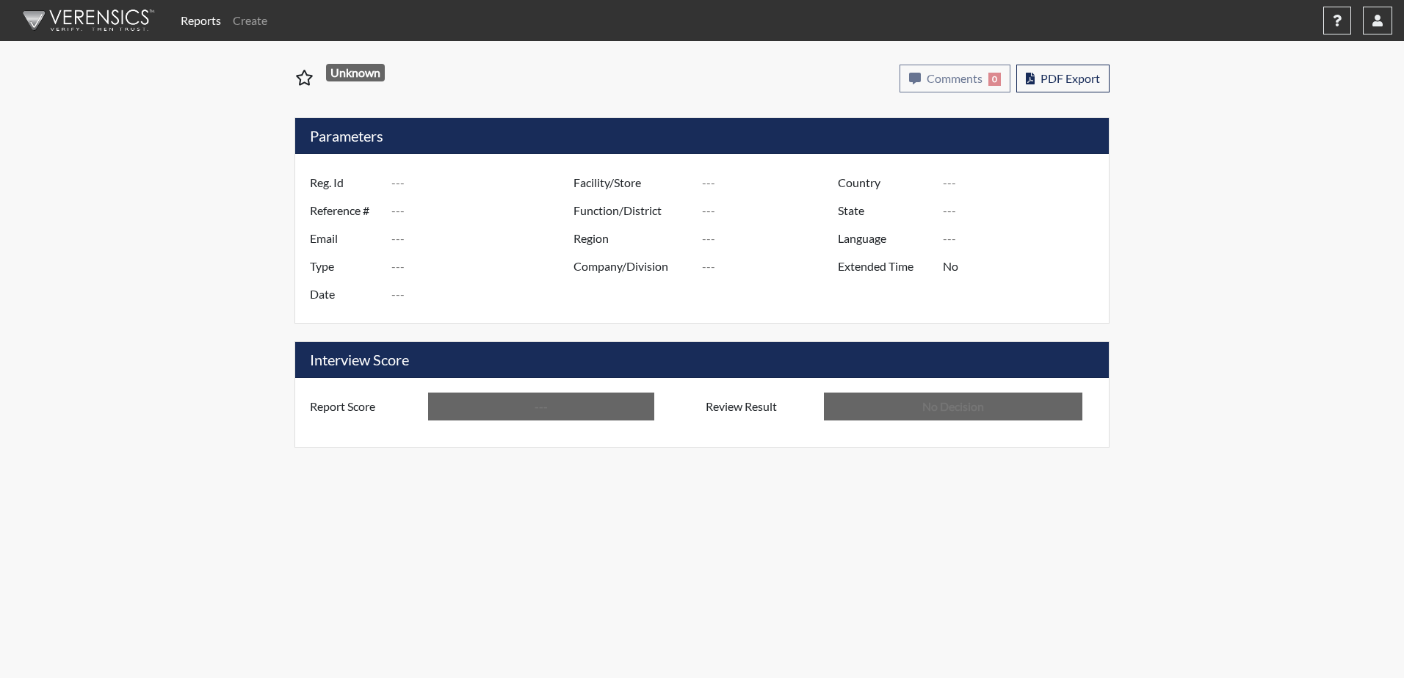
type input "Valdosta SP"
type input "[GEOGRAPHIC_DATA]"
type input "[US_STATE]"
type input "English"
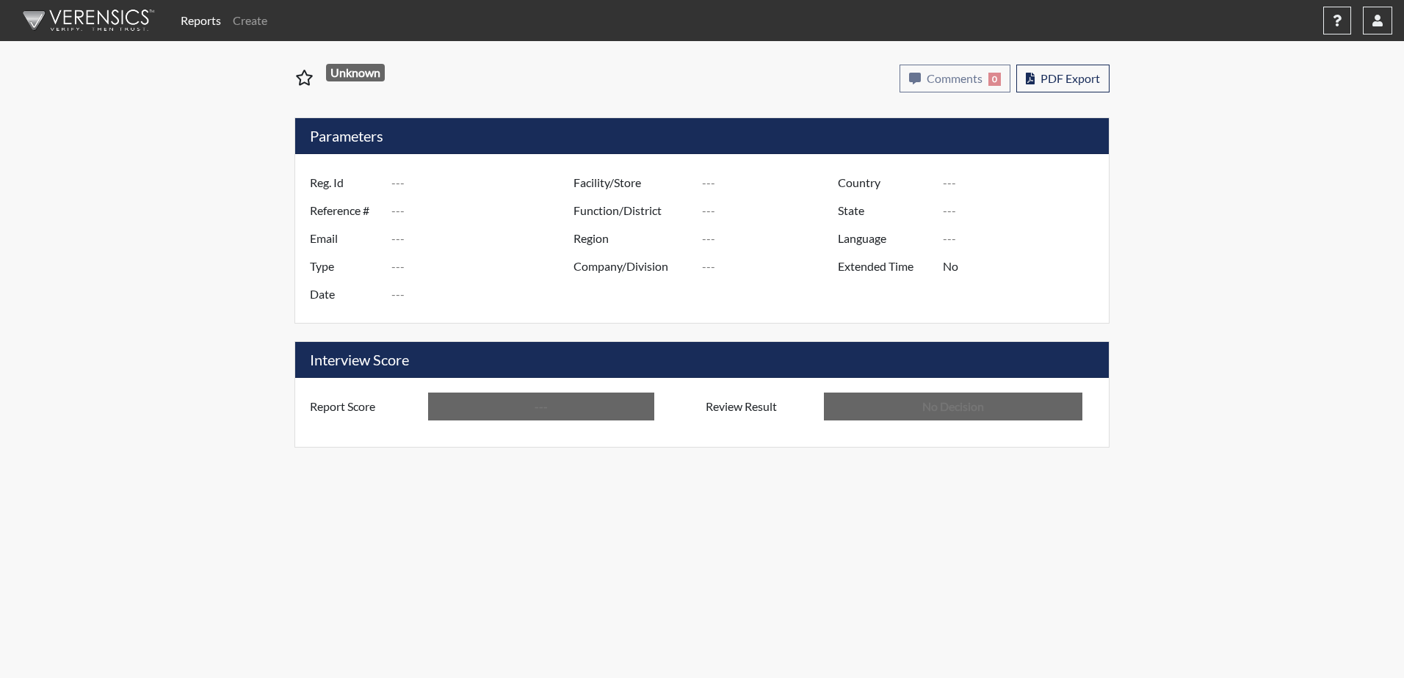
type input "Below Conditions"
type input "In Review"
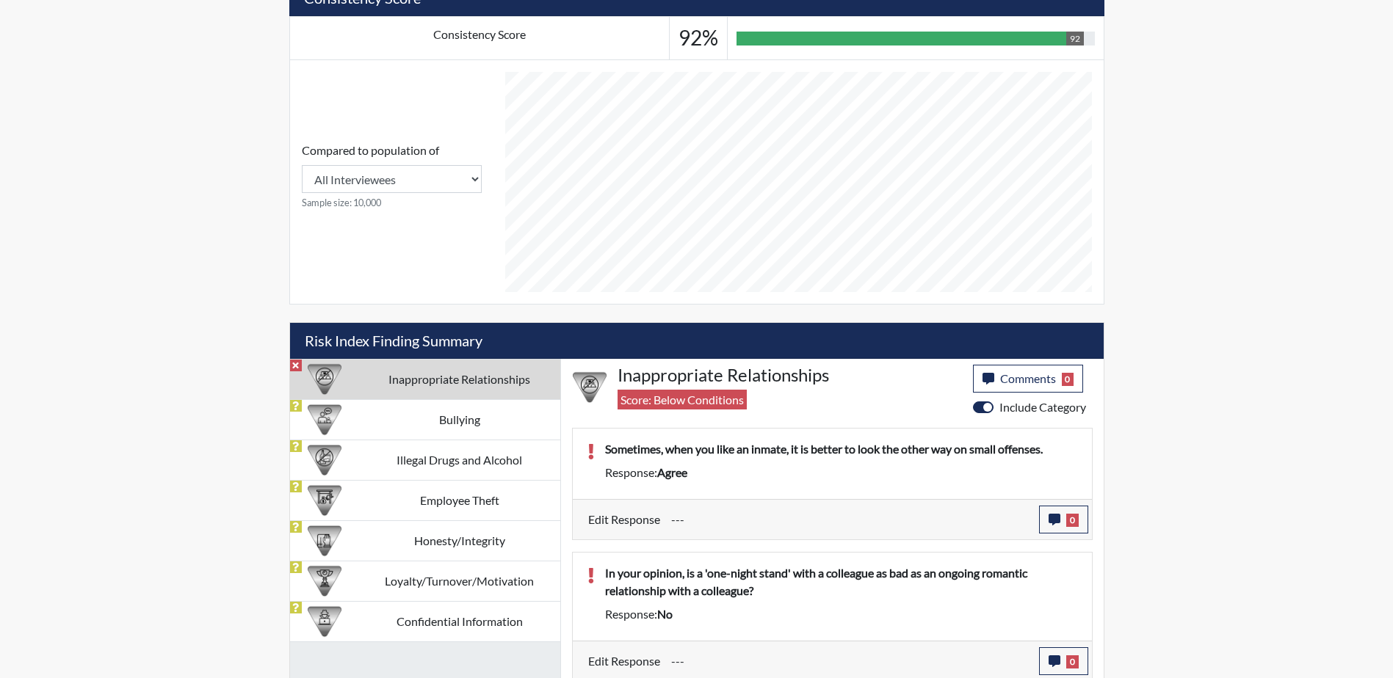
scroll to position [570, 0]
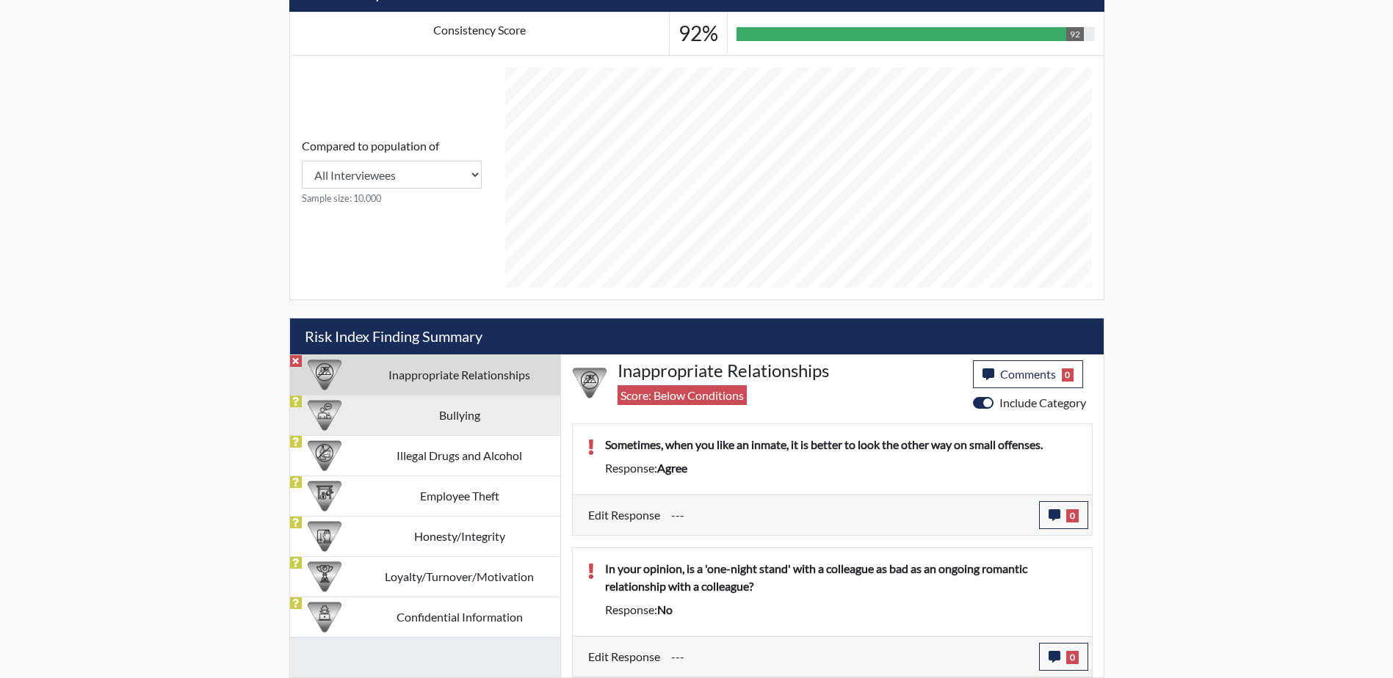
click at [444, 420] on td "Bullying" at bounding box center [459, 415] width 201 height 40
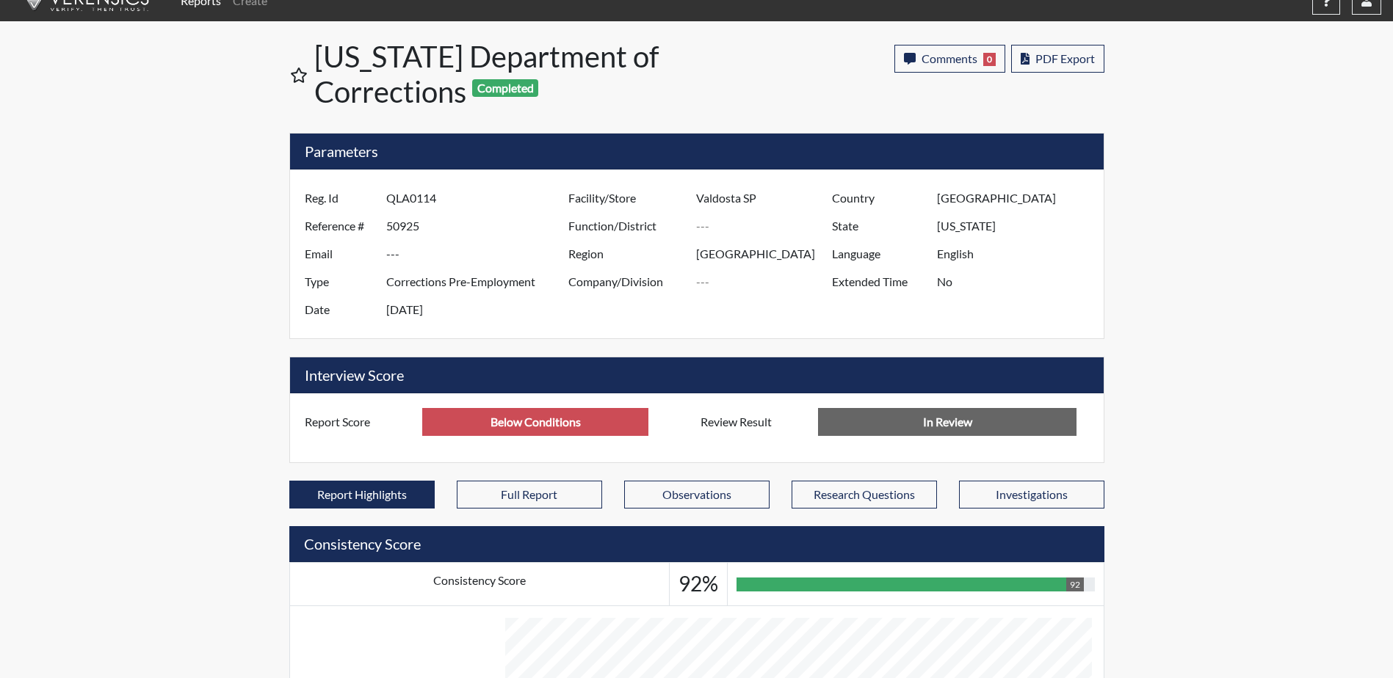
scroll to position [0, 0]
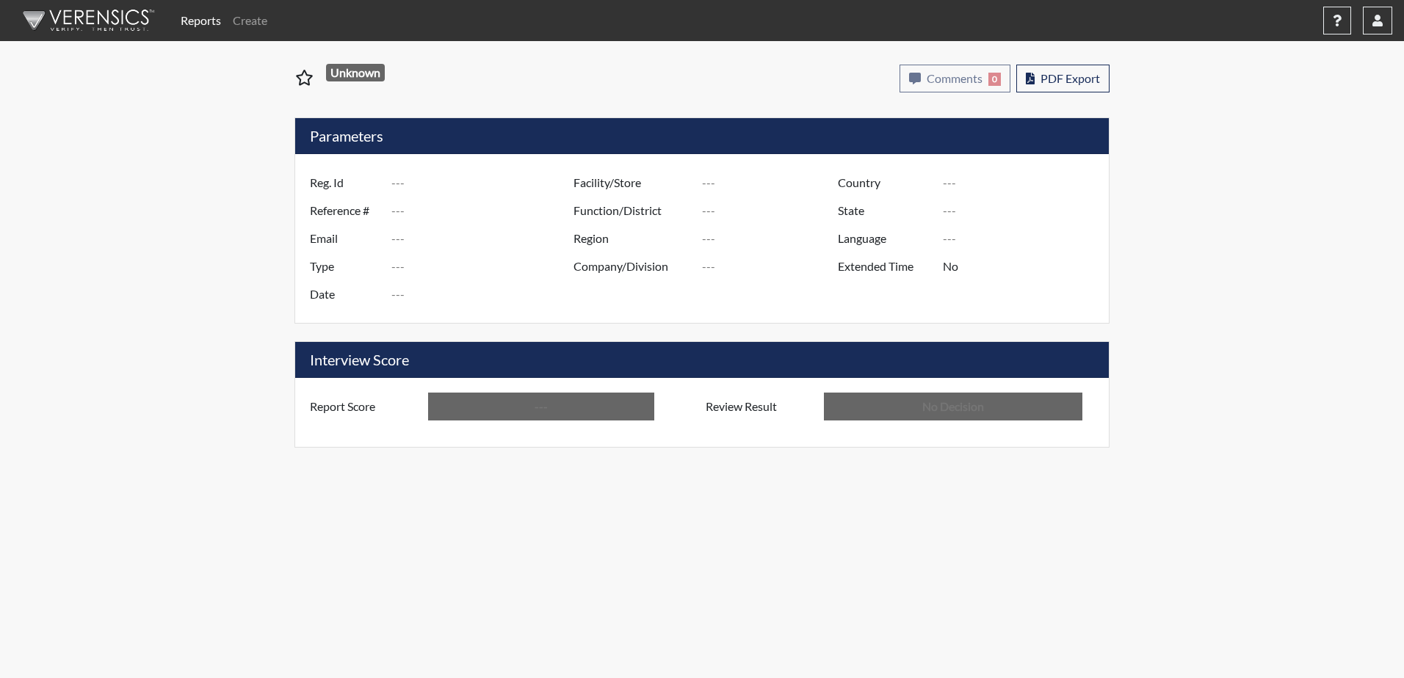
type input "QLA0114"
type input "50925"
type input "---"
type input "Corrections Pre-Employment"
type input "[DATE]"
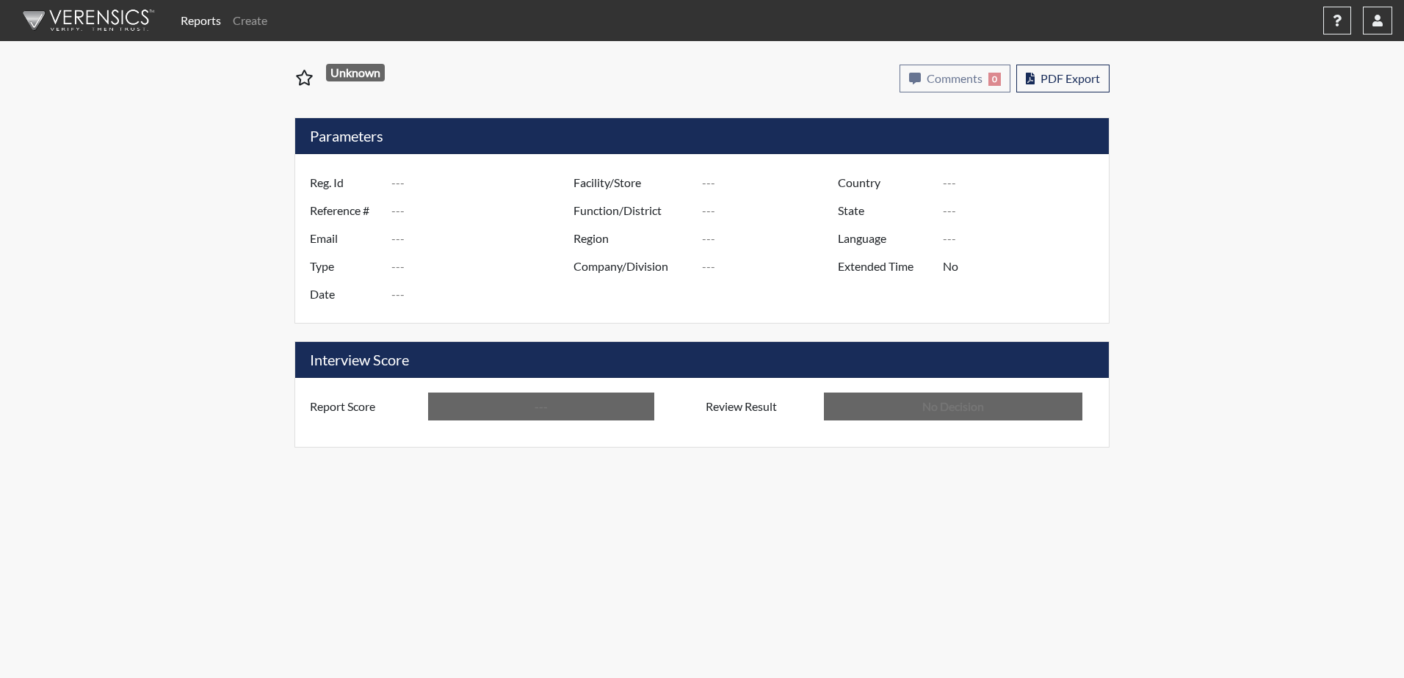
type input "Valdosta SP"
type input "[GEOGRAPHIC_DATA]"
type input "[US_STATE]"
type input "English"
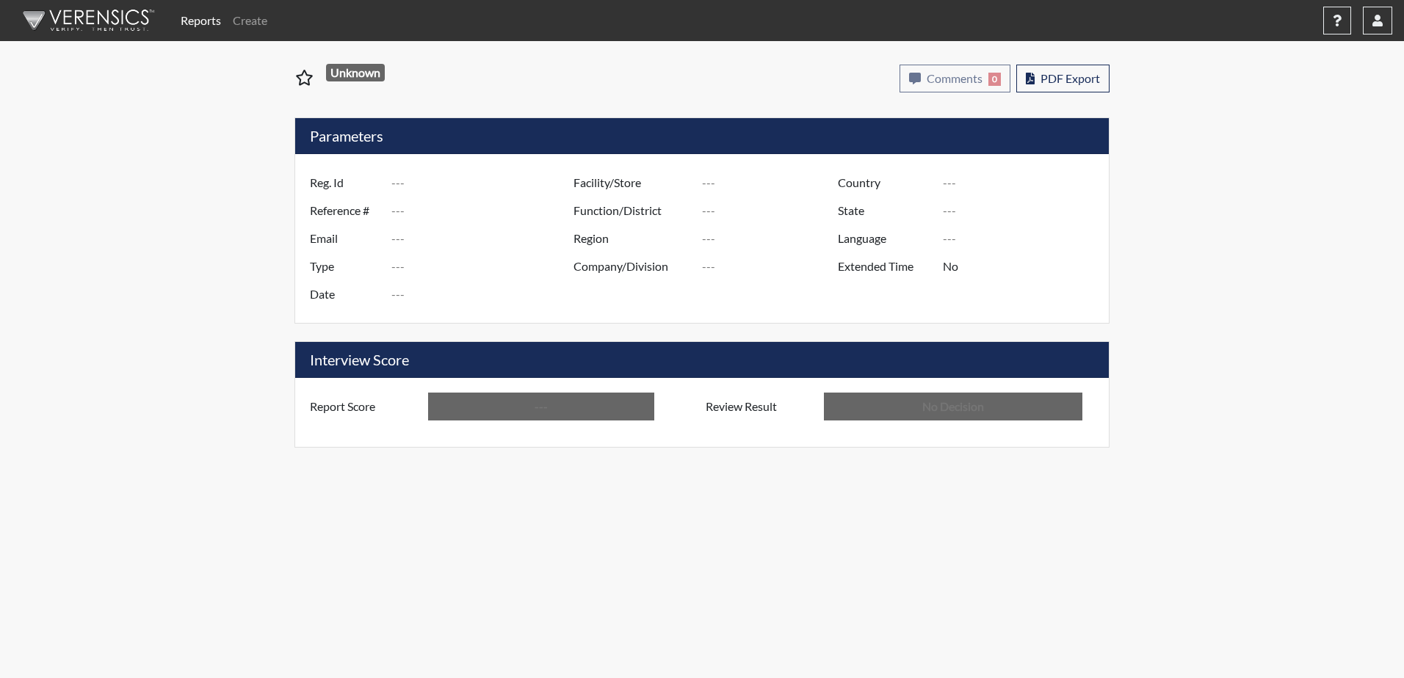
type input "Below Conditions"
type input "In Review"
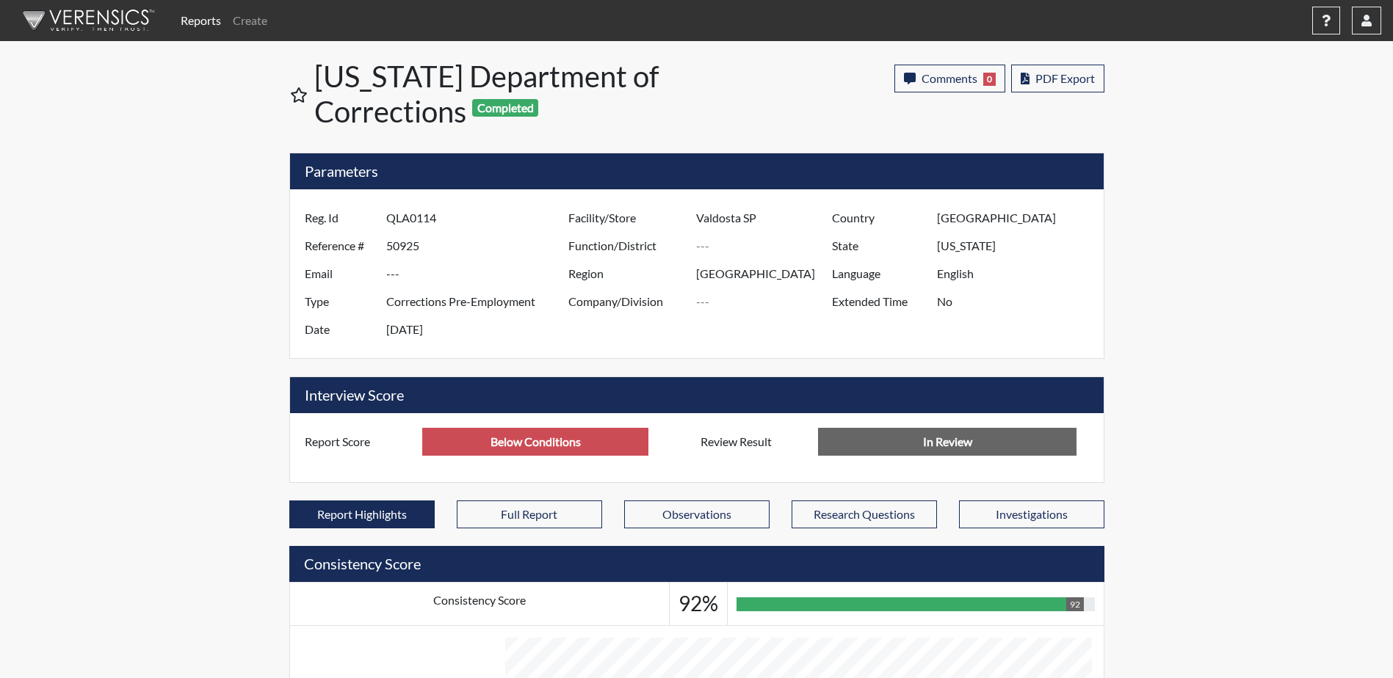
scroll to position [244, 610]
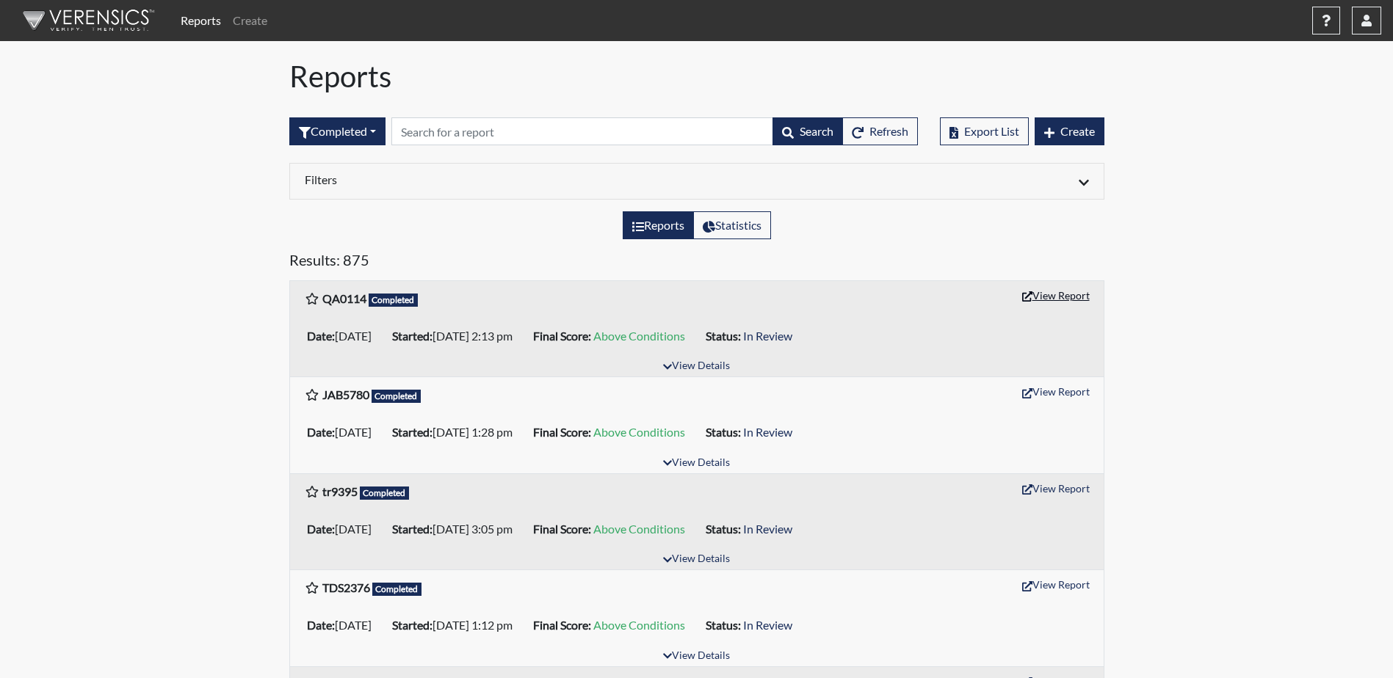
click at [1066, 293] on button "View Report" at bounding box center [1055, 295] width 81 height 23
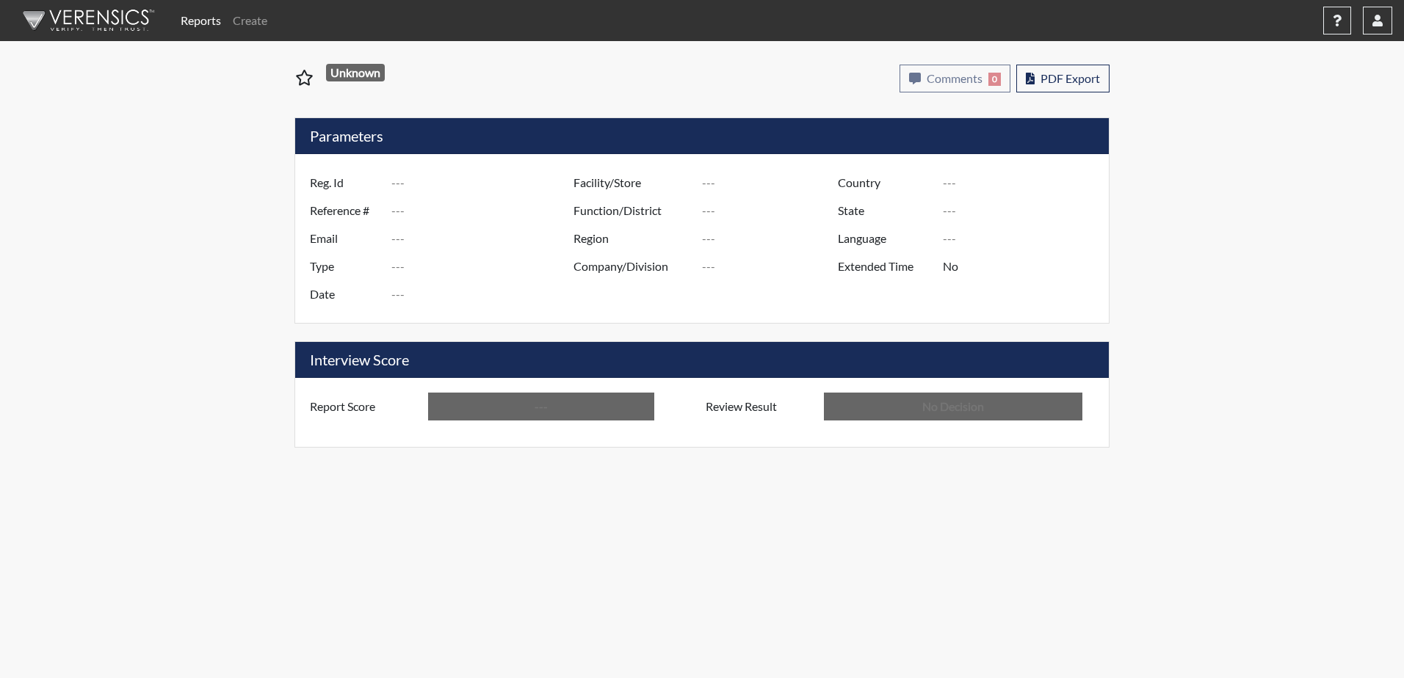
type input "QA0114"
type input "51211"
type input "---"
type input "Corrections Pre-Employment"
type input "[DATE]"
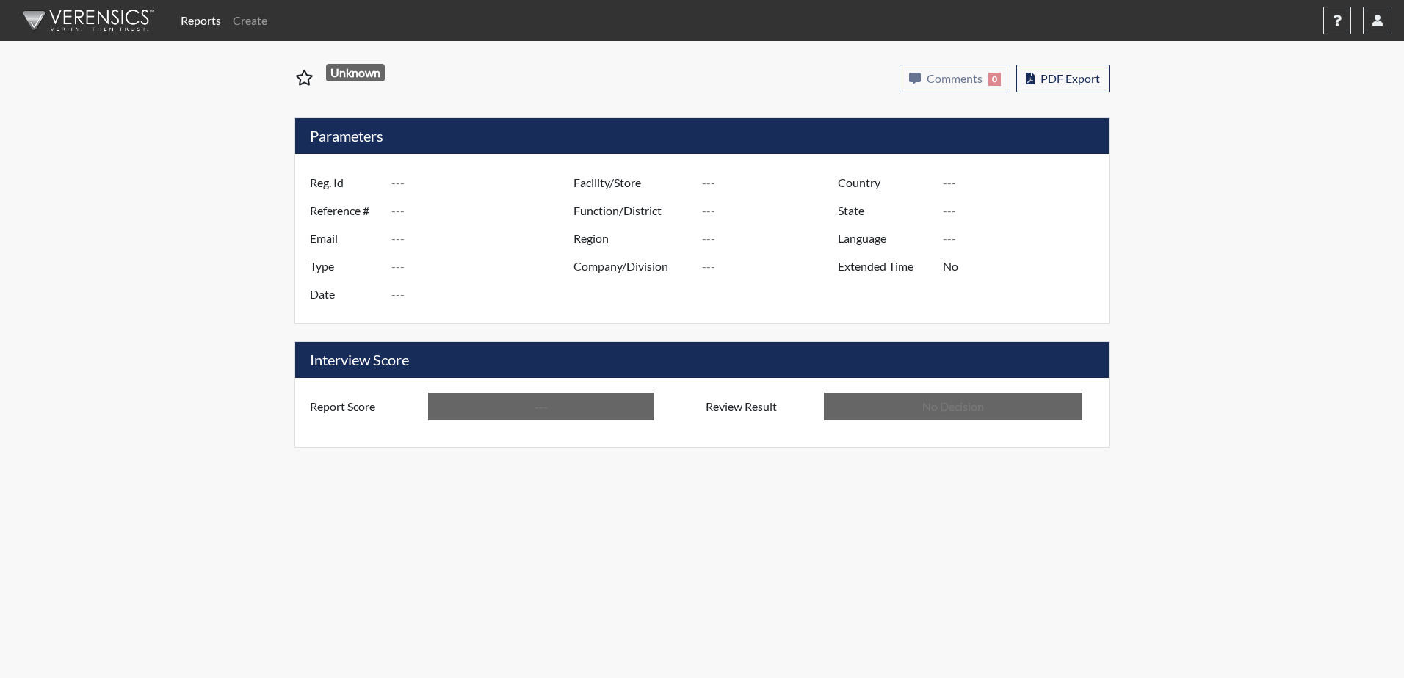
type input "Valdosta SP"
type input "[GEOGRAPHIC_DATA]"
type input "[US_STATE]"
type input "English"
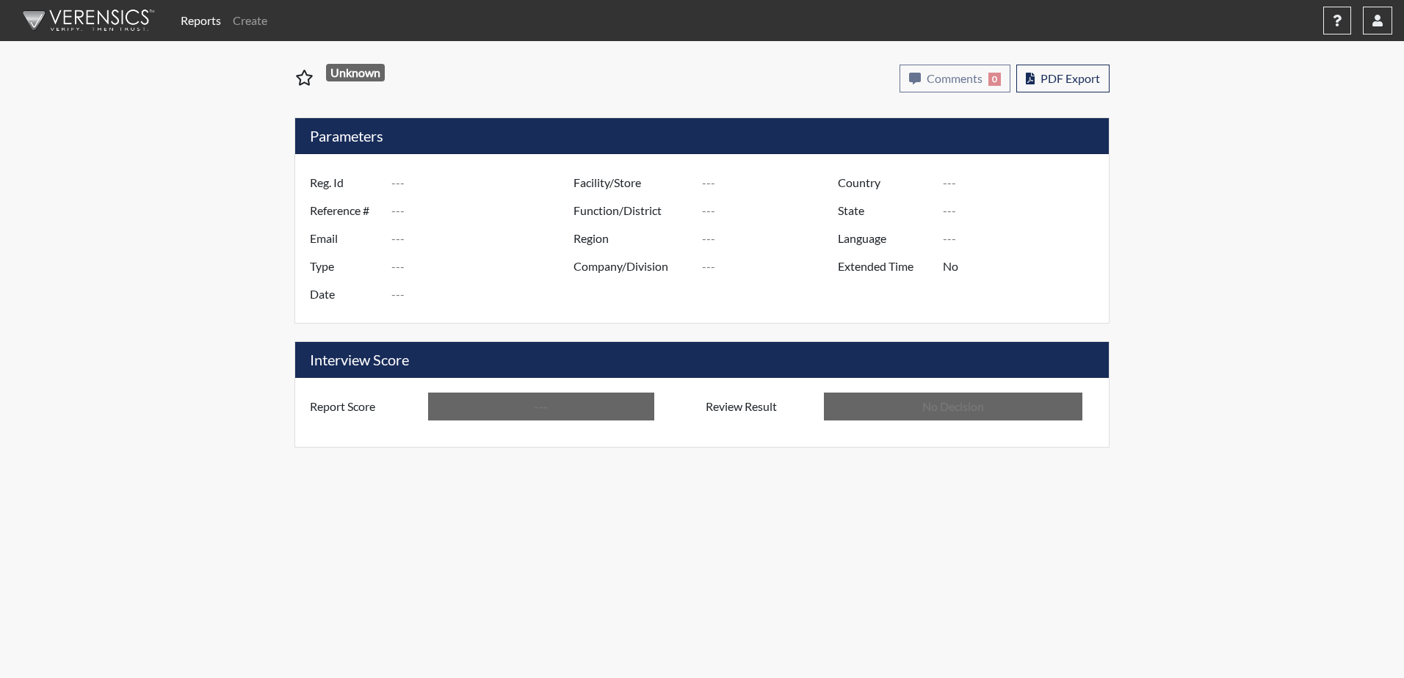
type input "Above Conditions"
type input "In Review"
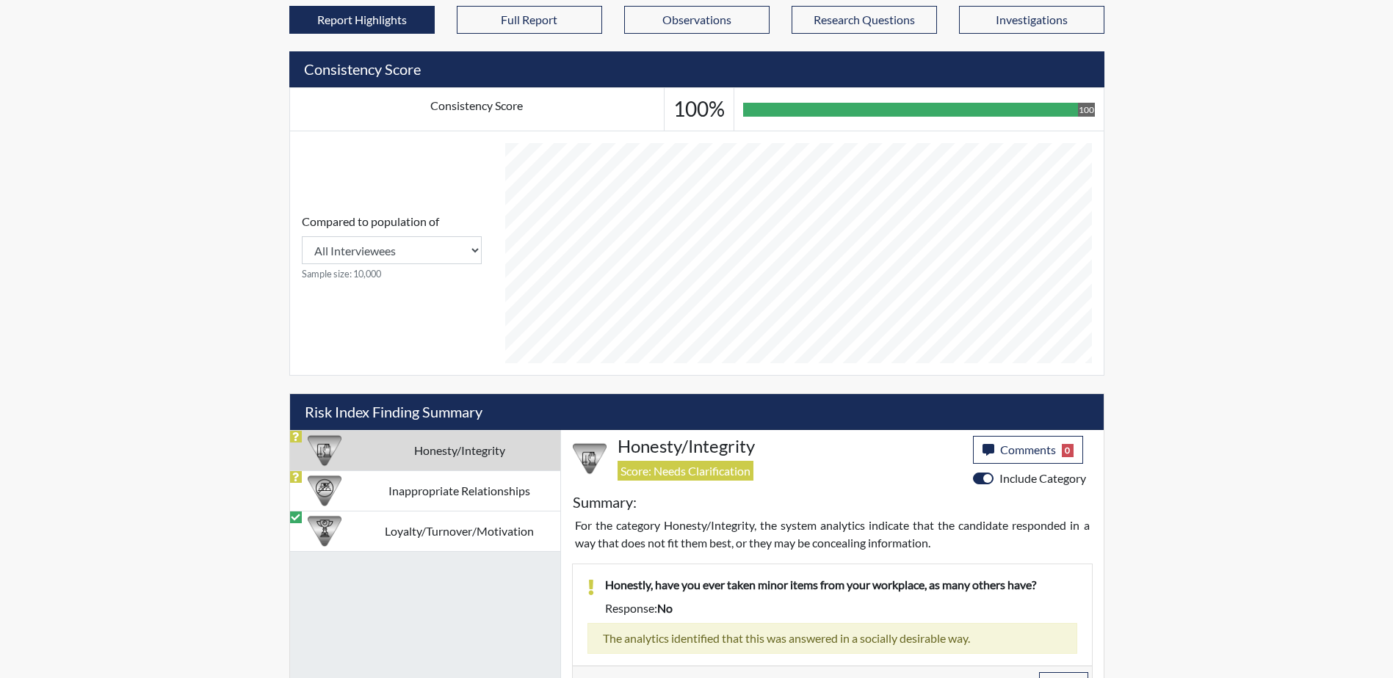
scroll to position [501, 0]
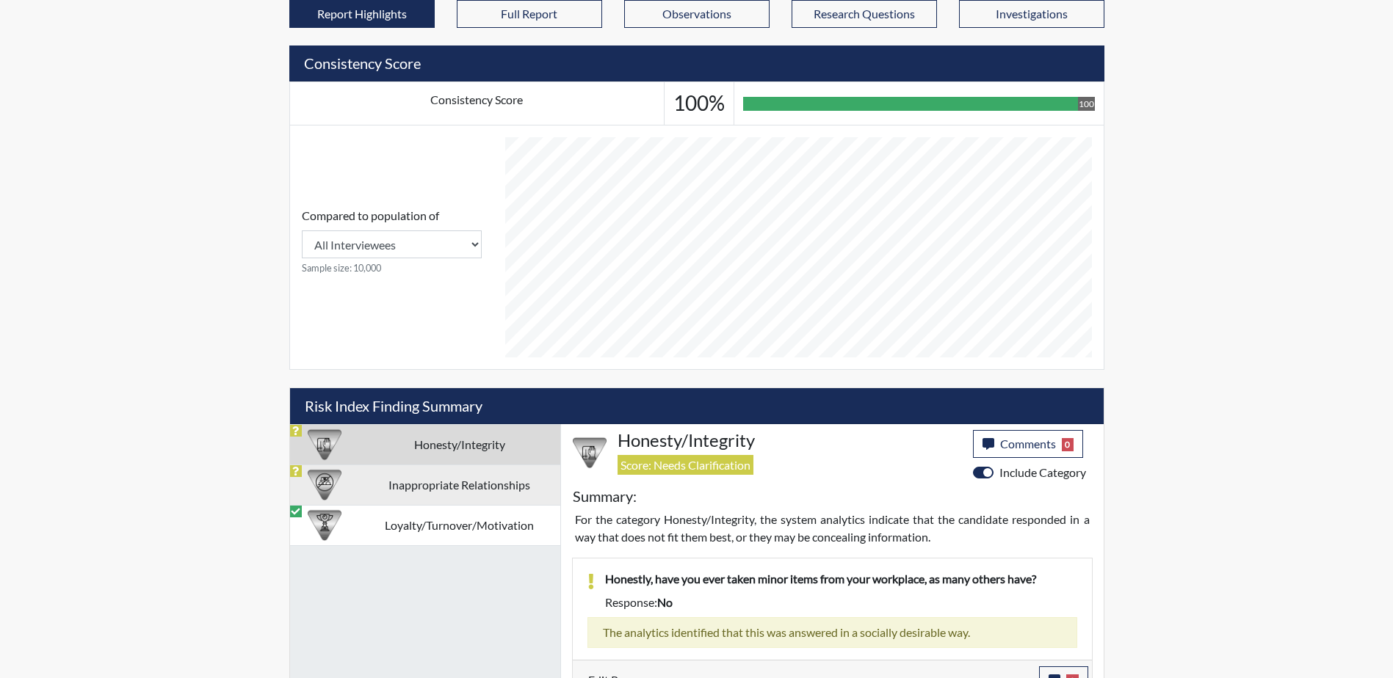
click at [419, 491] on td "Inappropriate Relationships" at bounding box center [459, 485] width 201 height 40
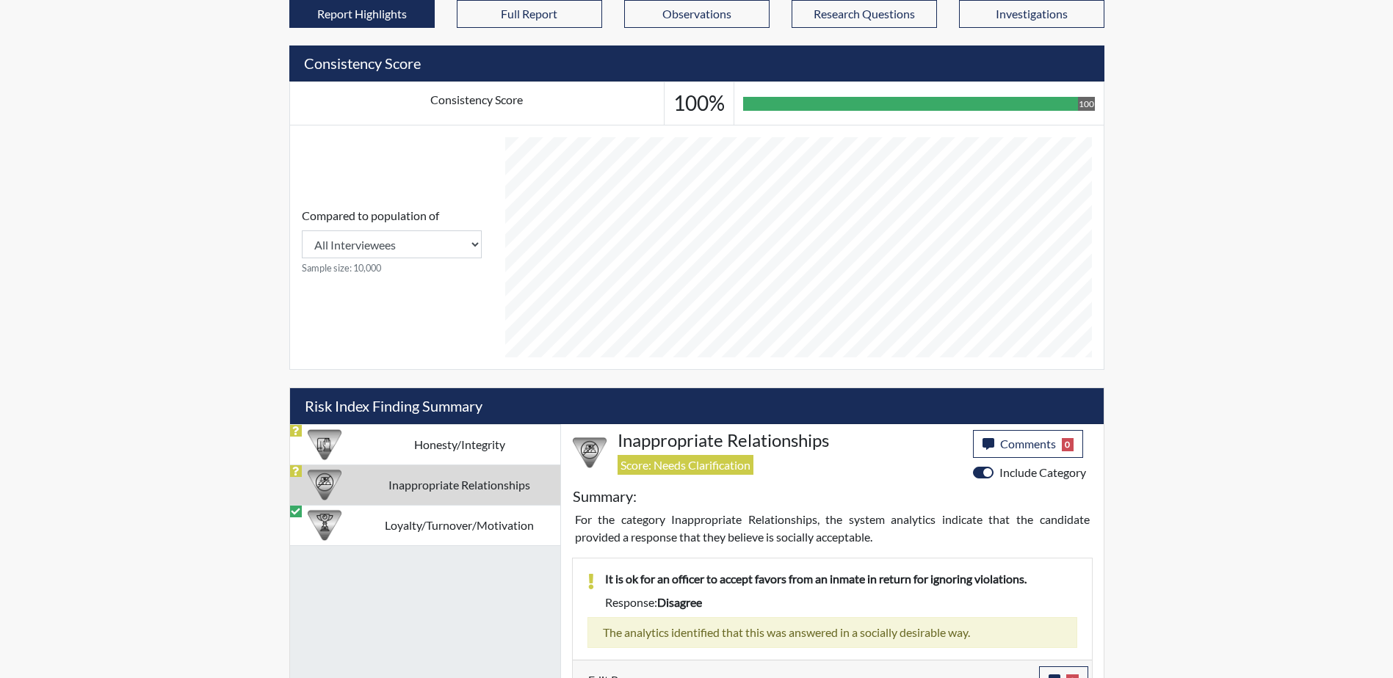
scroll to position [524, 0]
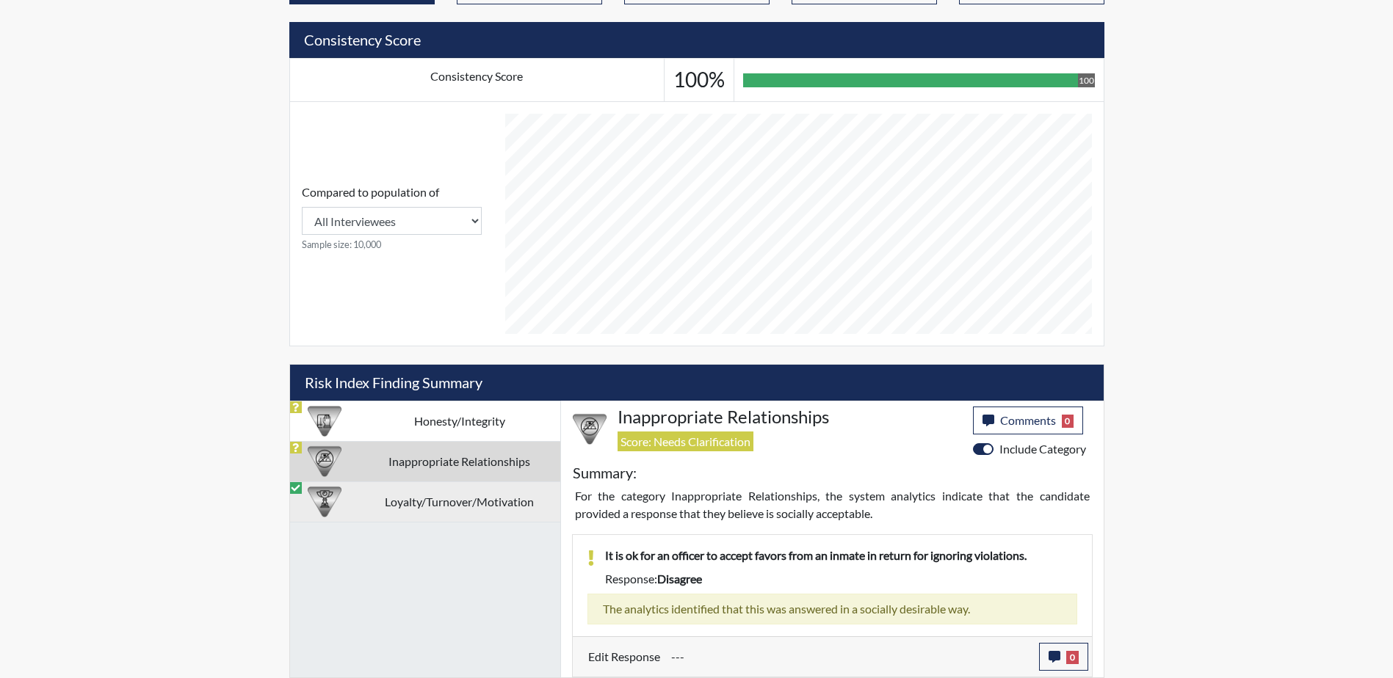
click at [403, 490] on td "Loyalty/Turnover/Motivation" at bounding box center [459, 502] width 201 height 40
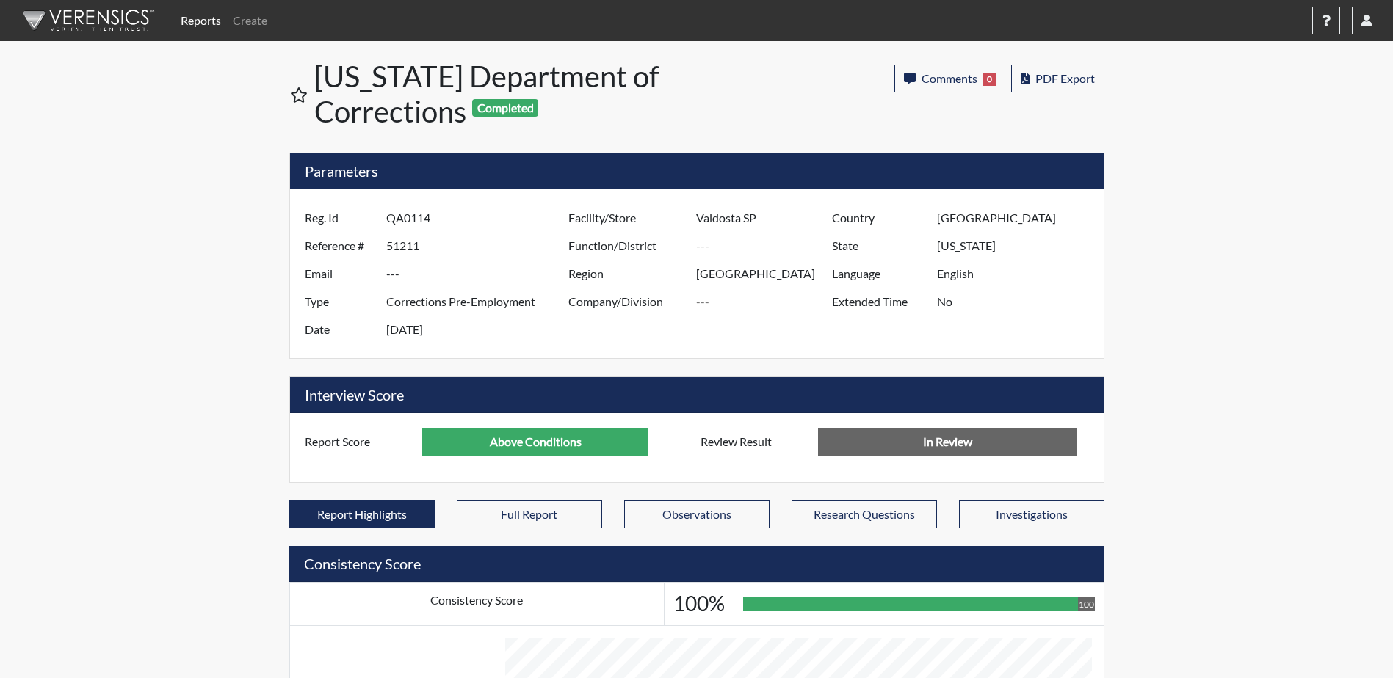
scroll to position [733981, 733615]
